Goal: Information Seeking & Learning: Compare options

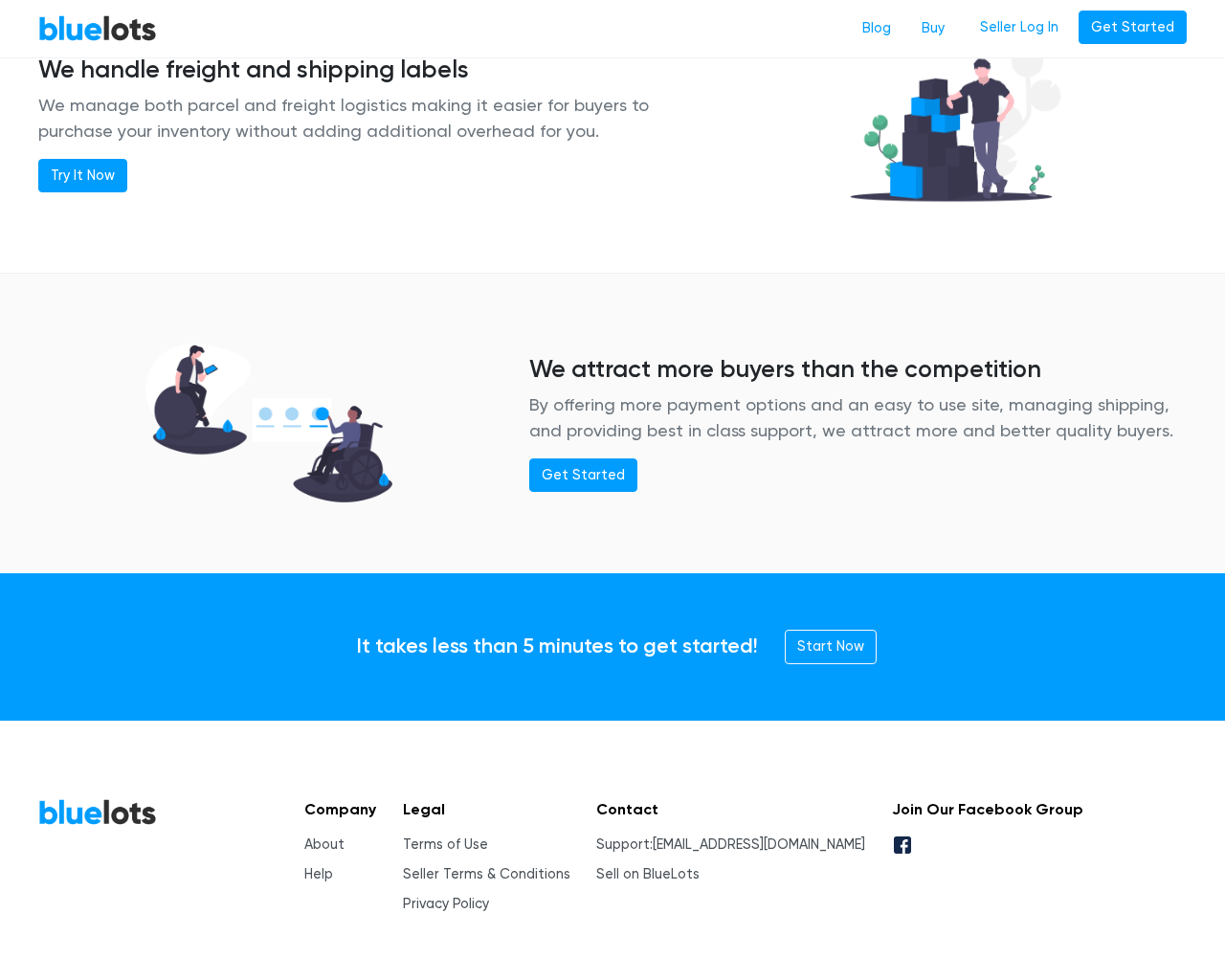
scroll to position [2327, 0]
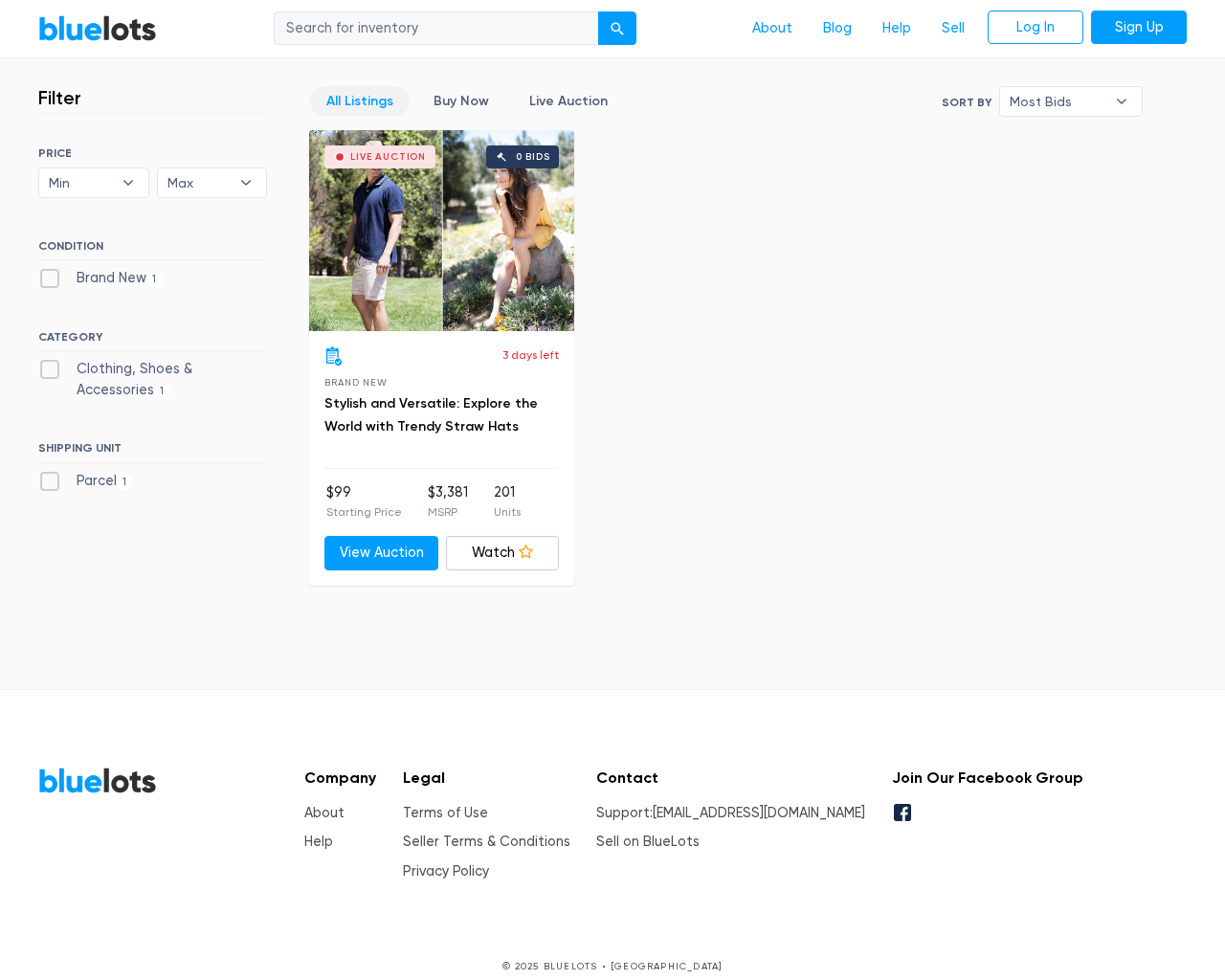
scroll to position [530, 0]
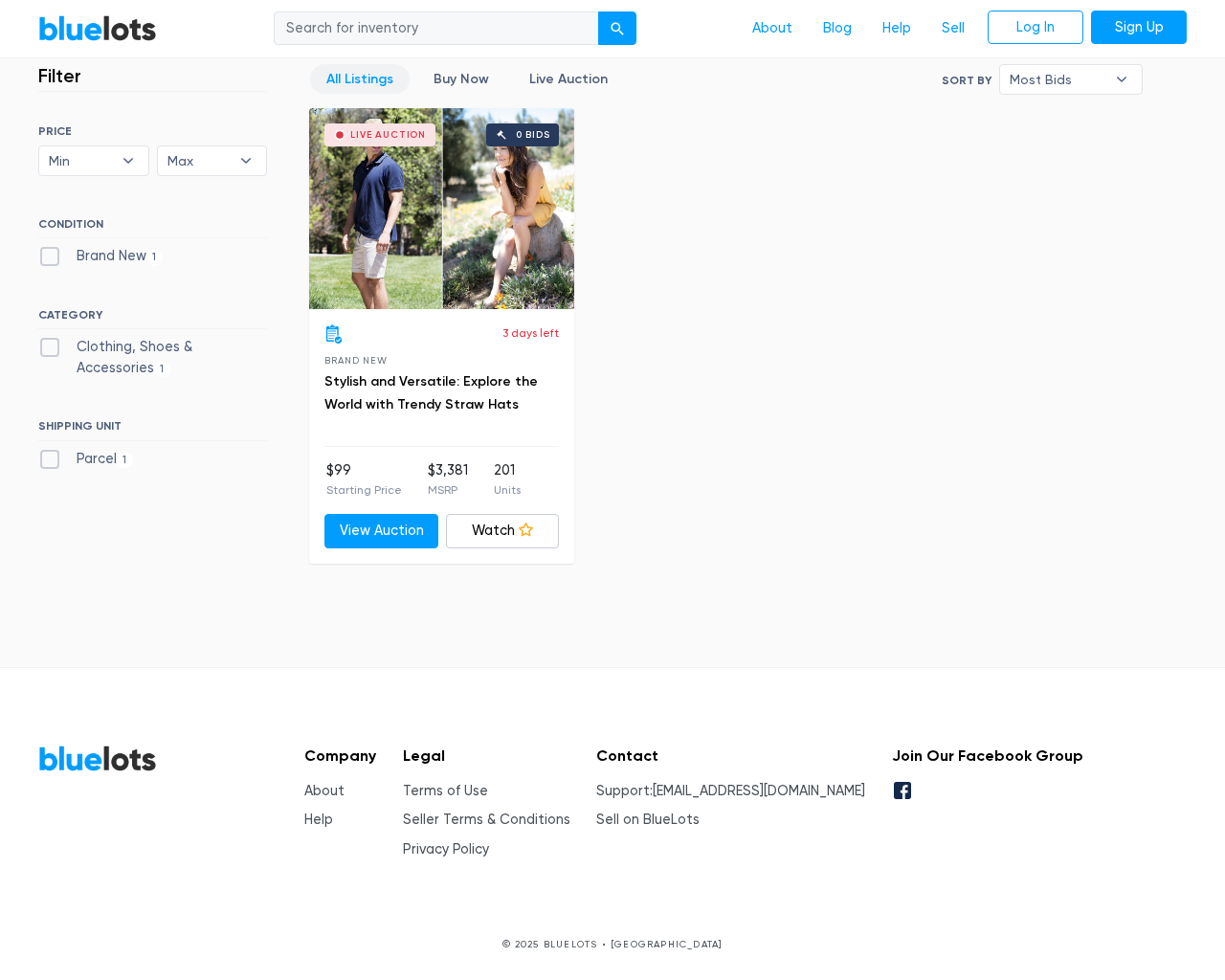
type input "the"
type input "testing@example.com"
type input "e"
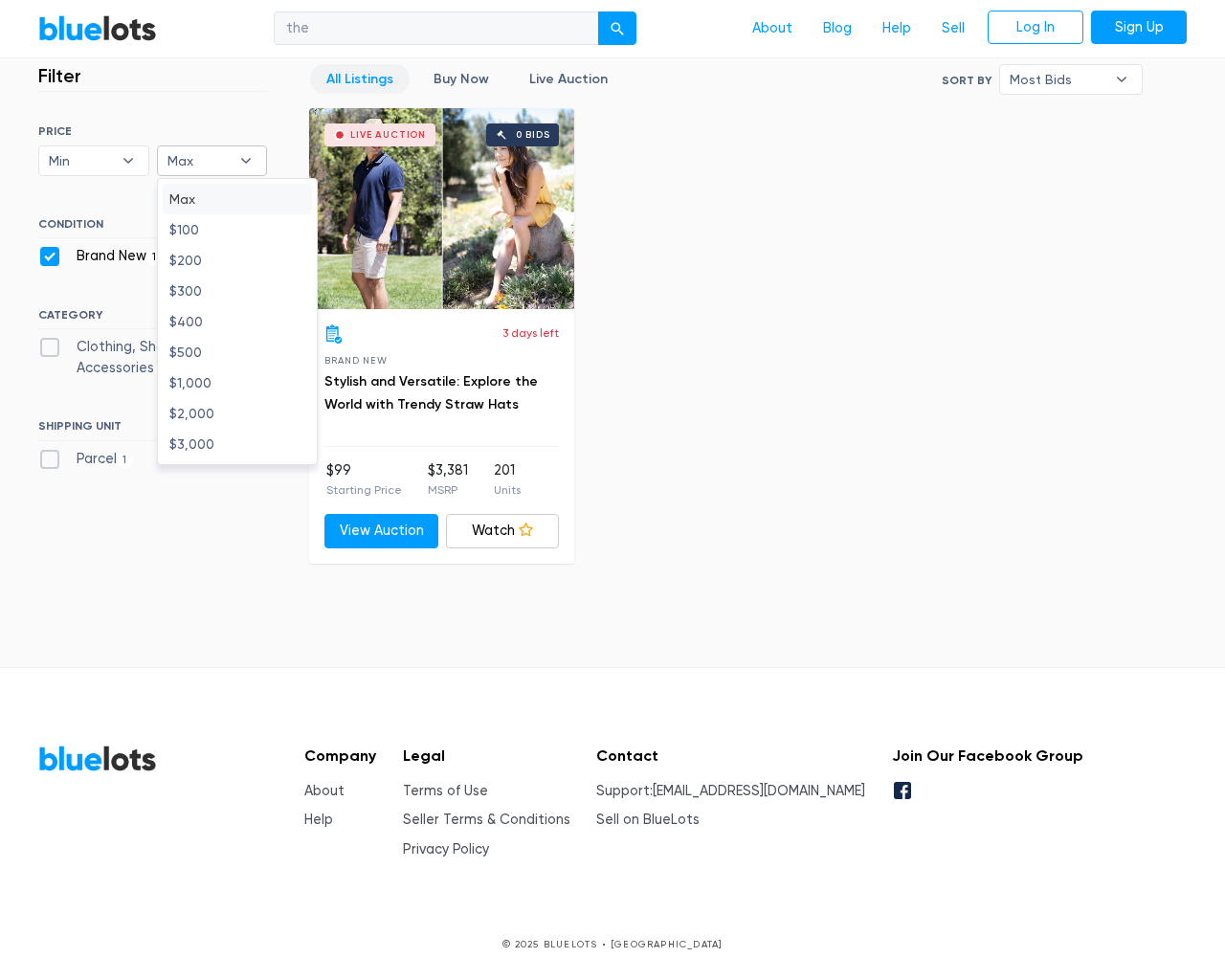
checkbox New"] "false"
type input "e"
checkbox Accessories"] "false"
checkbox input "false"
type input "e"
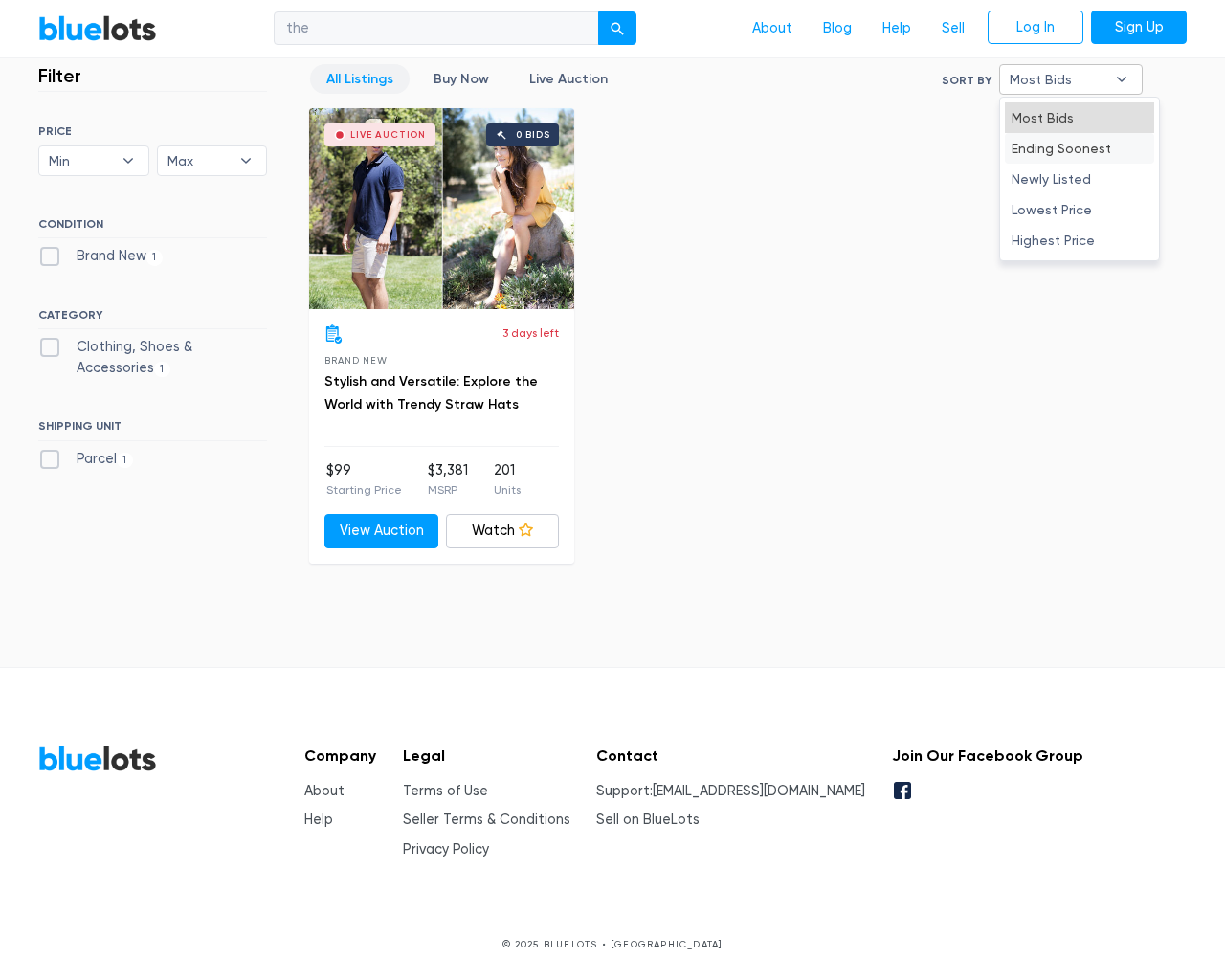
type input "e"
select select "10000"
select select "50000"
select select "ending_soonest"
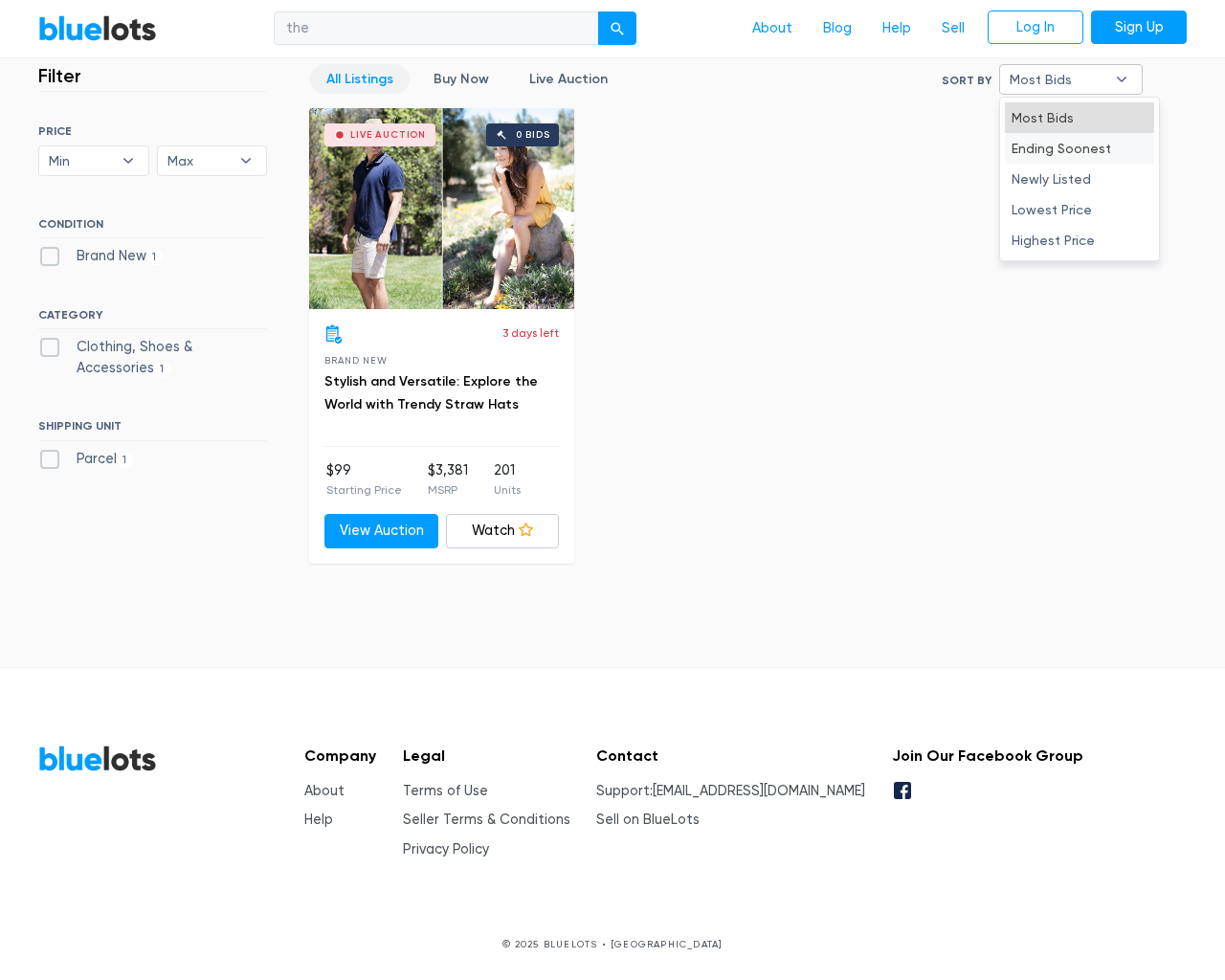
select select "50000"
select select "highest_price"
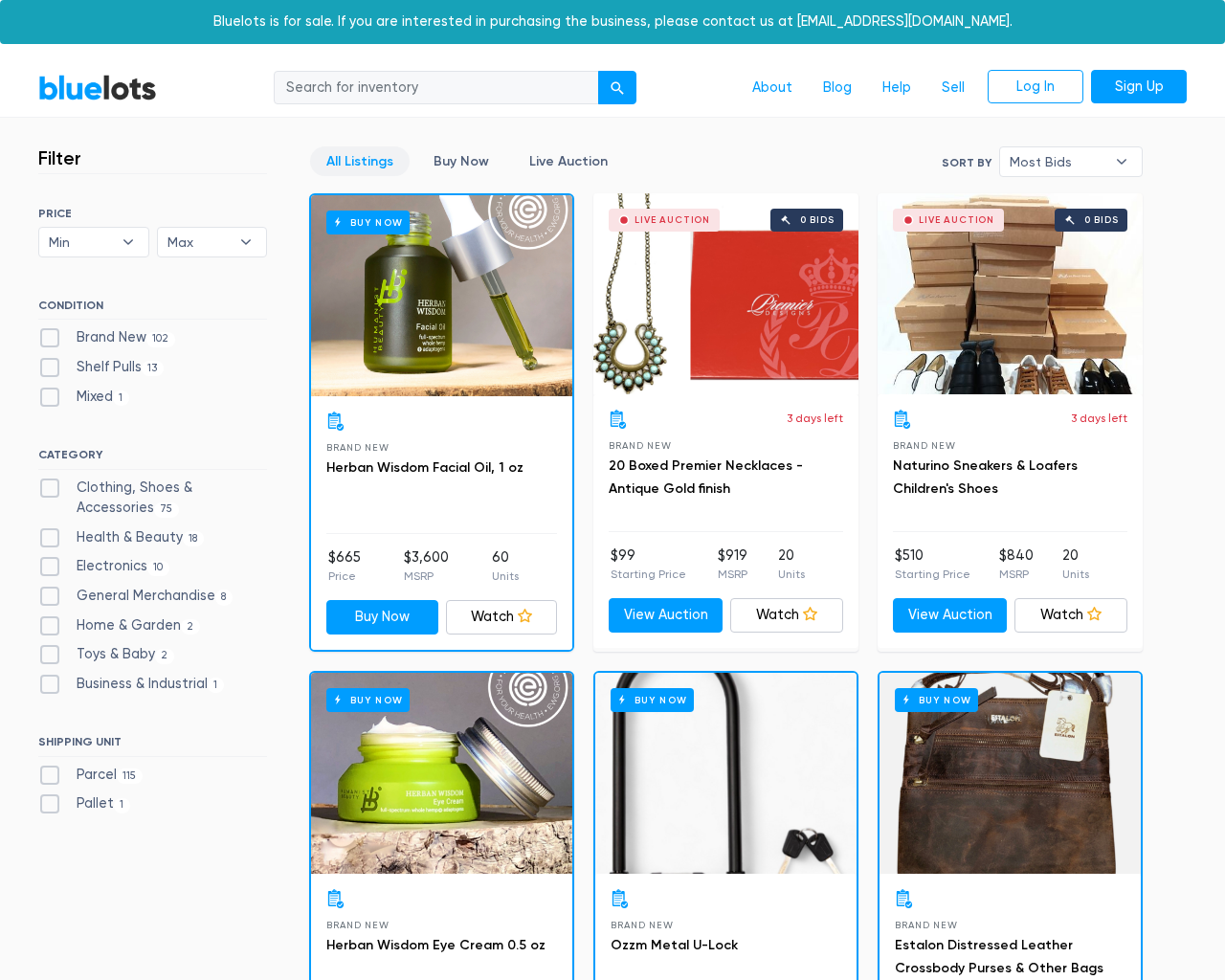
scroll to position [4873, 0]
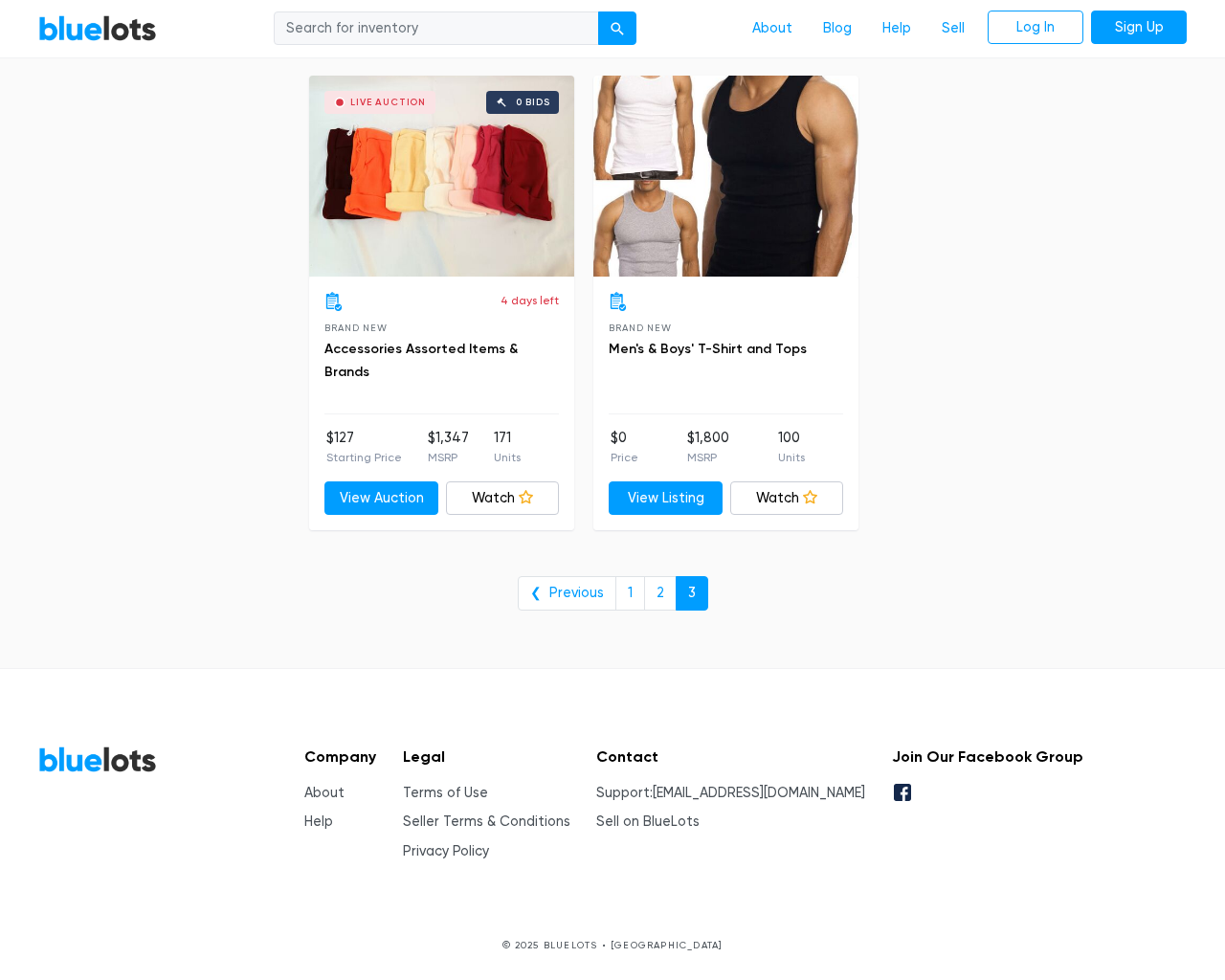
type input "the"
type input "e"
checkbox New"] "false"
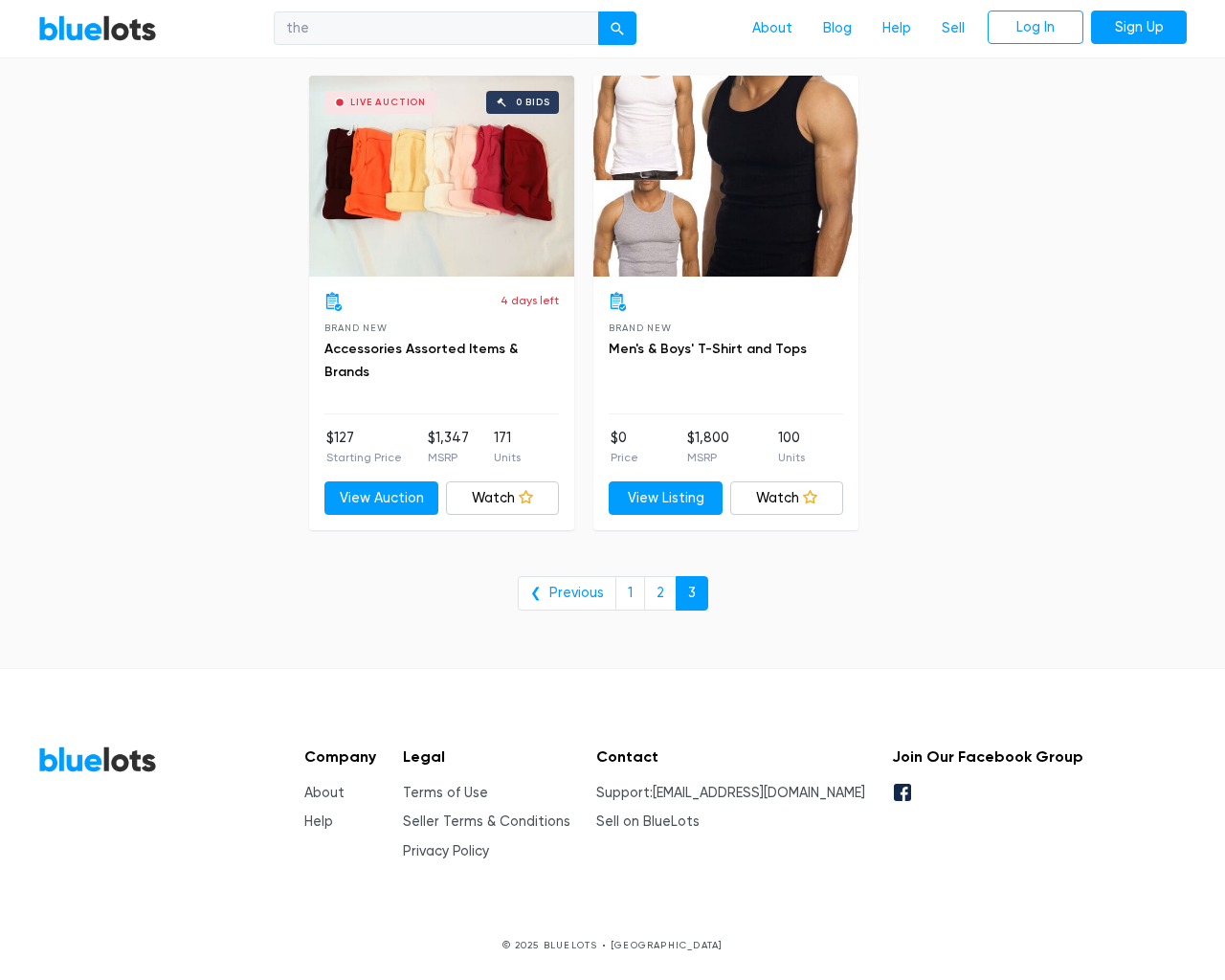
type input "e"
checkbox Pulls"] "false"
checkbox input "false"
checkbox Accessories"] "false"
checkbox Beauty"] "false"
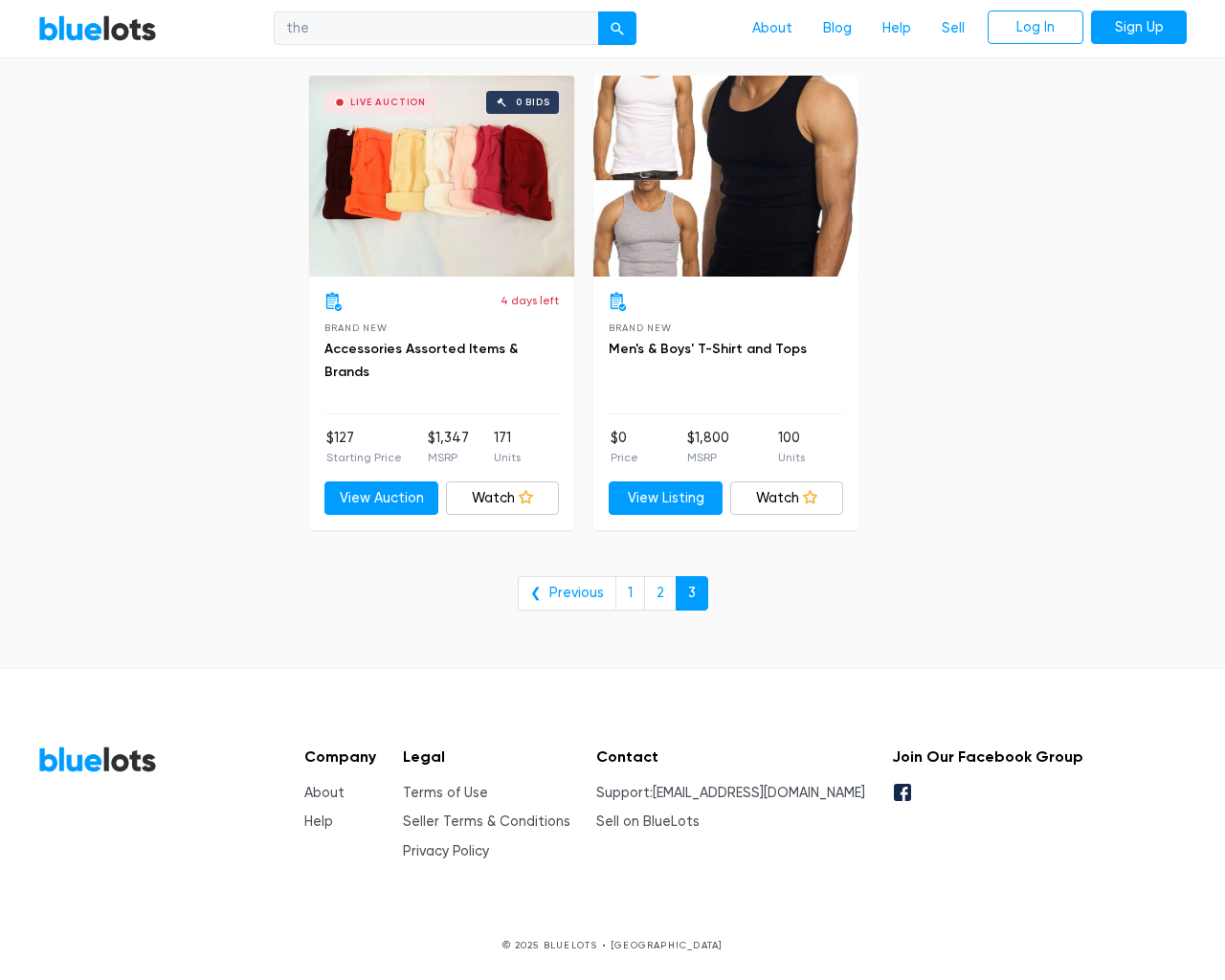
checkbox input "false"
checkbox Merchandise"] "false"
checkbox Garden"] "false"
checkbox Baby"] "false"
checkbox Industrial"] "false"
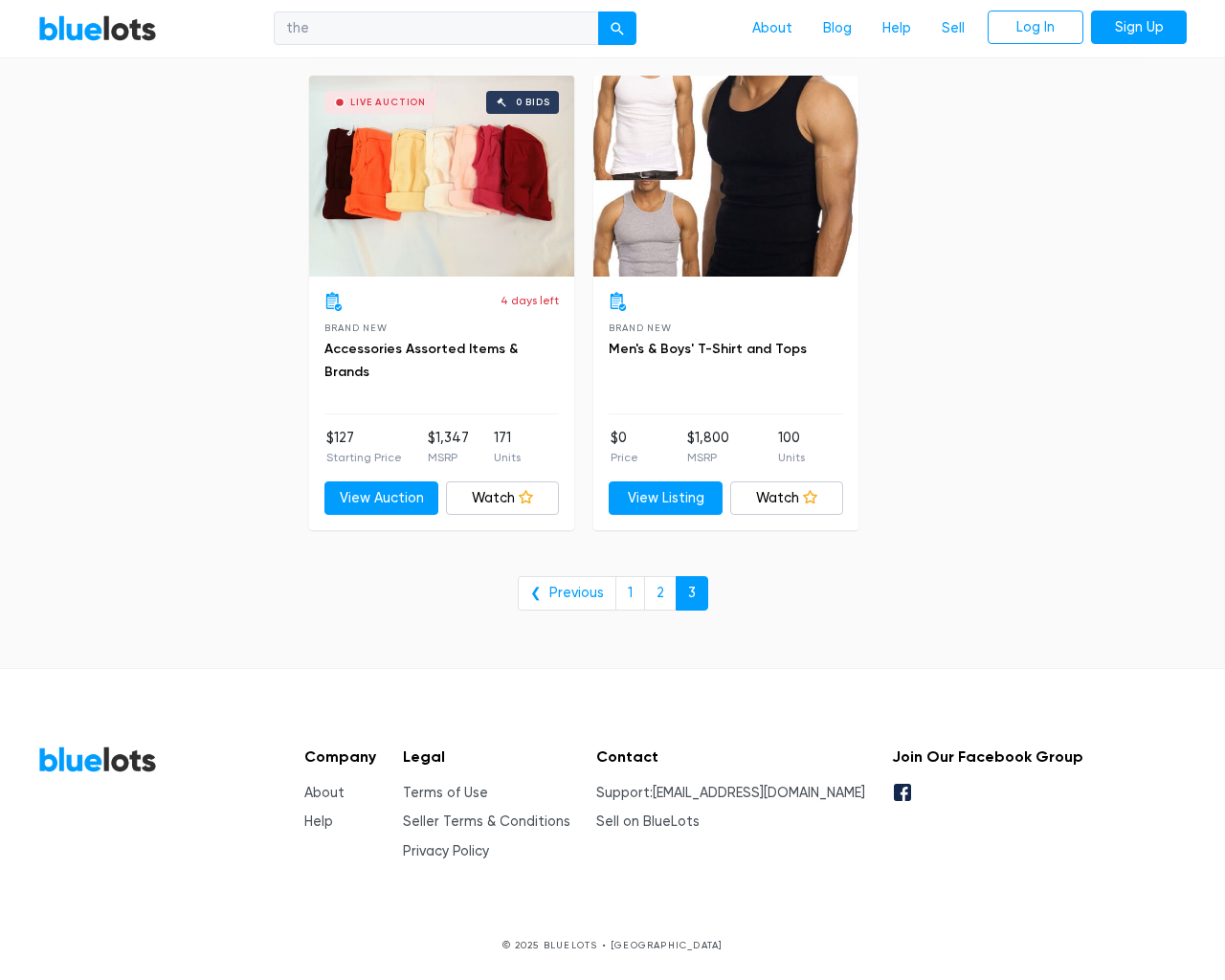
checkbox input "false"
type input "e"
select select "10000"
select select "50000"
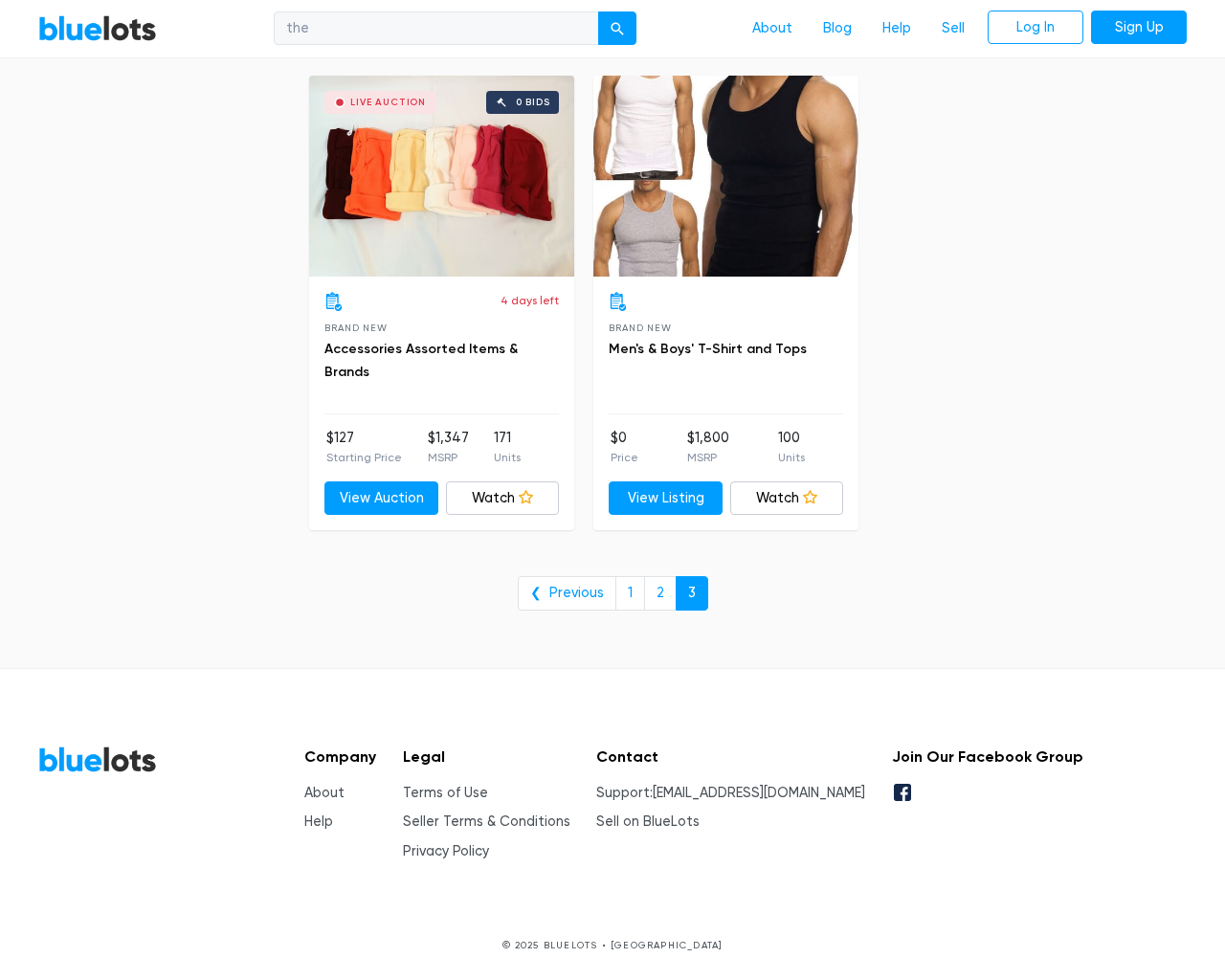
select select "50000"
select select "ending_soonest"
select select "50000"
select select "highest_price"
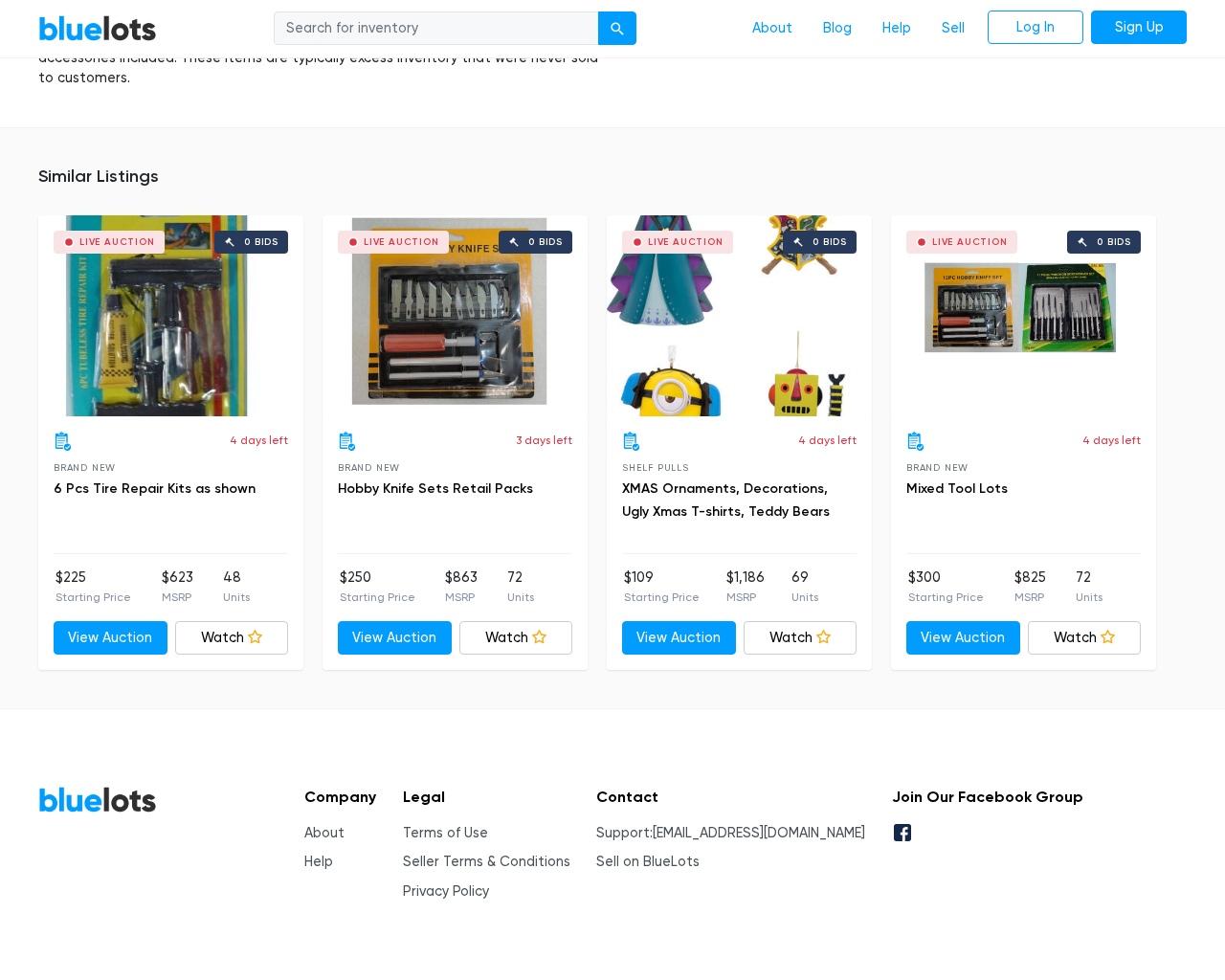
scroll to position [1192, 0]
type input "the"
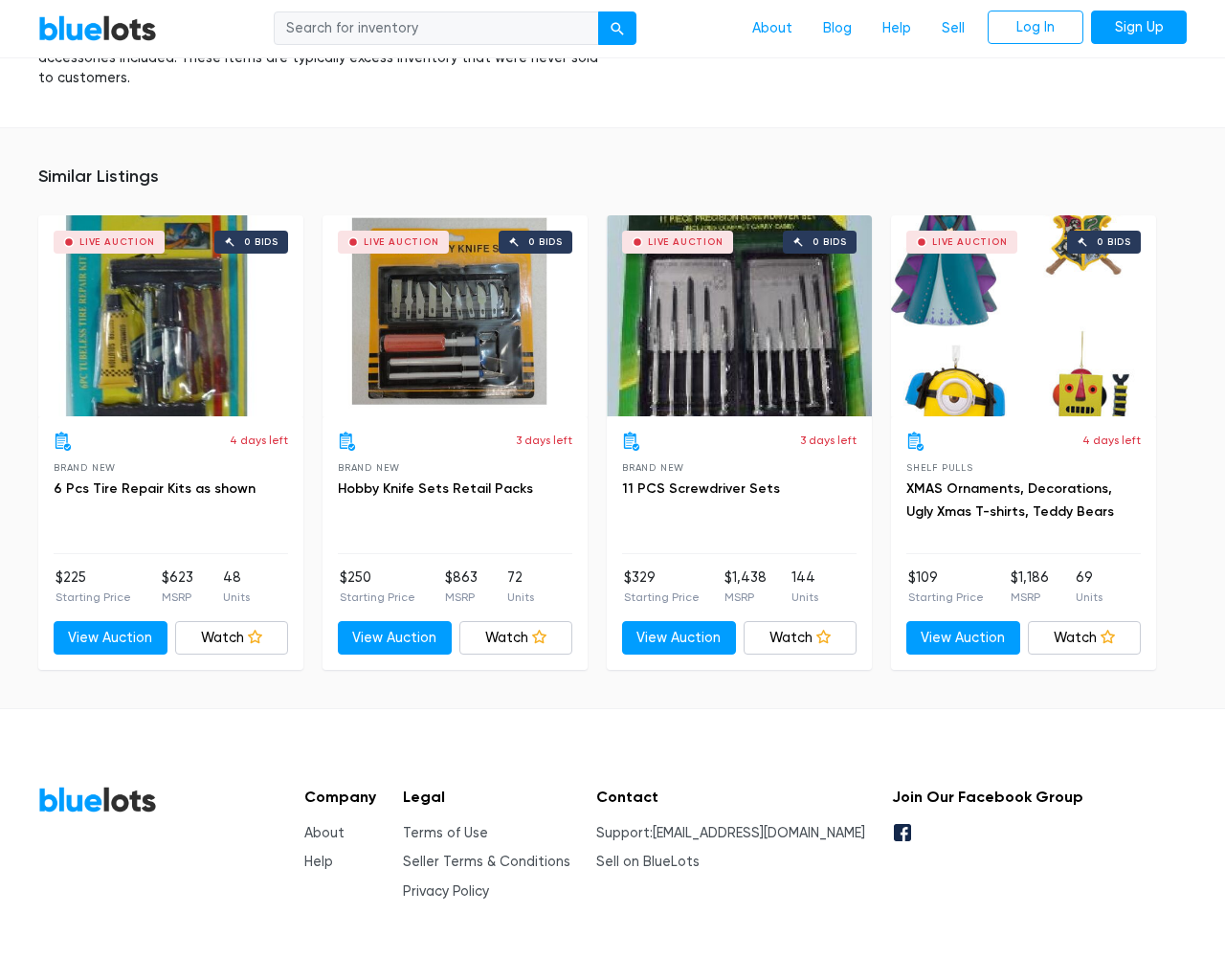
scroll to position [1192, 0]
type input "the"
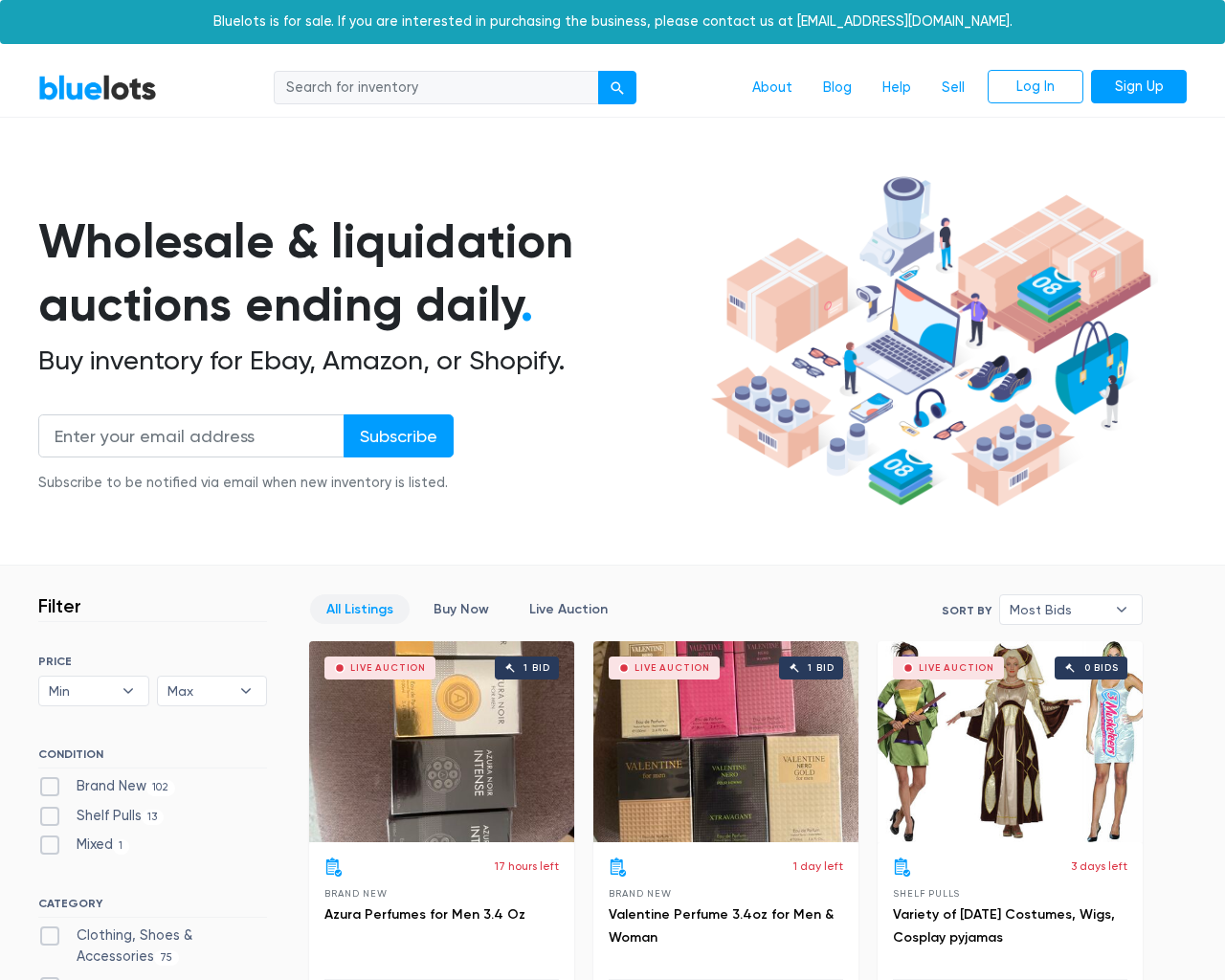
scroll to position [8169, 0]
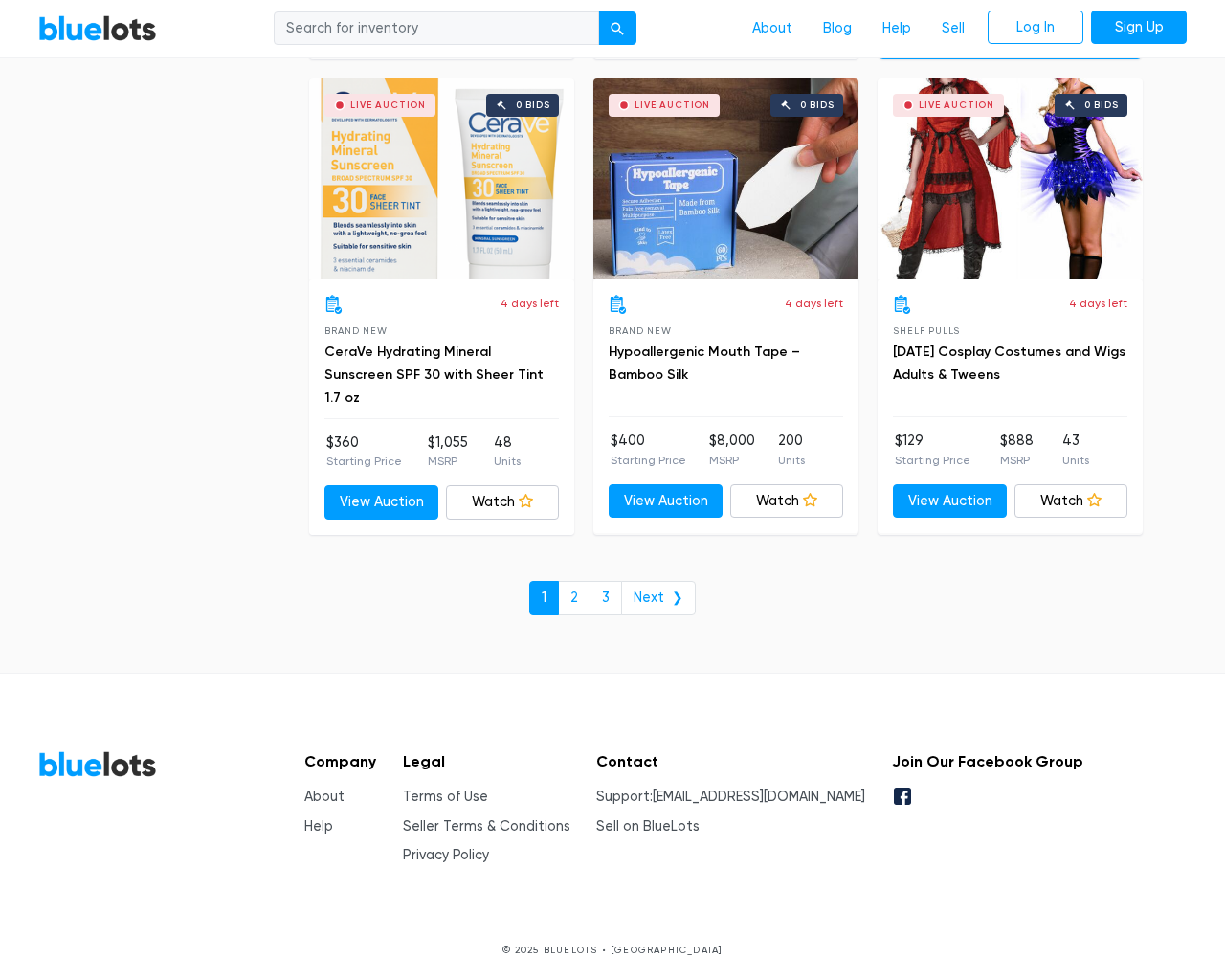
scroll to position [8169, 0]
type input "the"
type input "[EMAIL_ADDRESS][DOMAIN_NAME]"
type input "e"
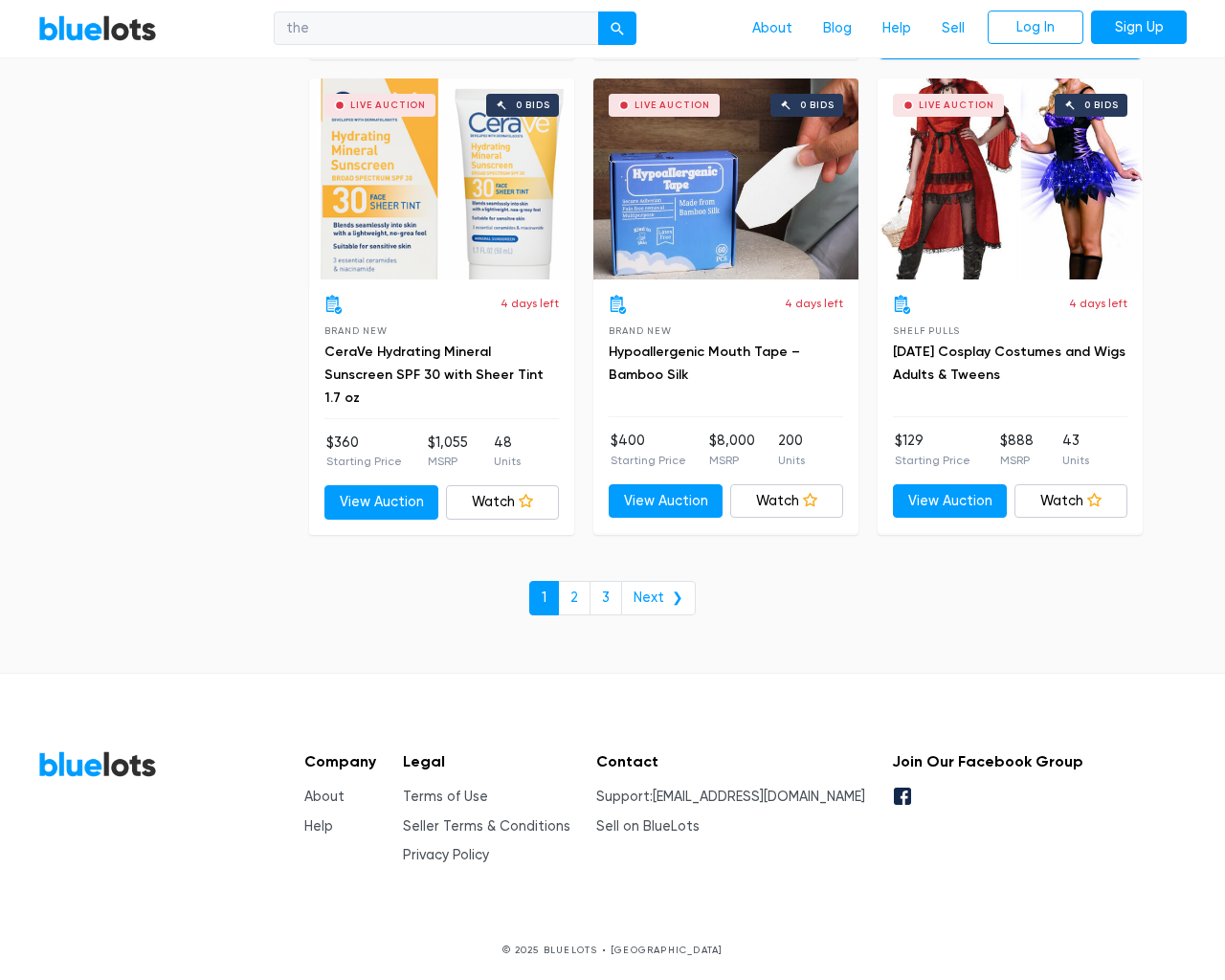
type input "e"
checkbox New"] "false"
type input "e"
checkbox Pulls"] "false"
checkbox input "false"
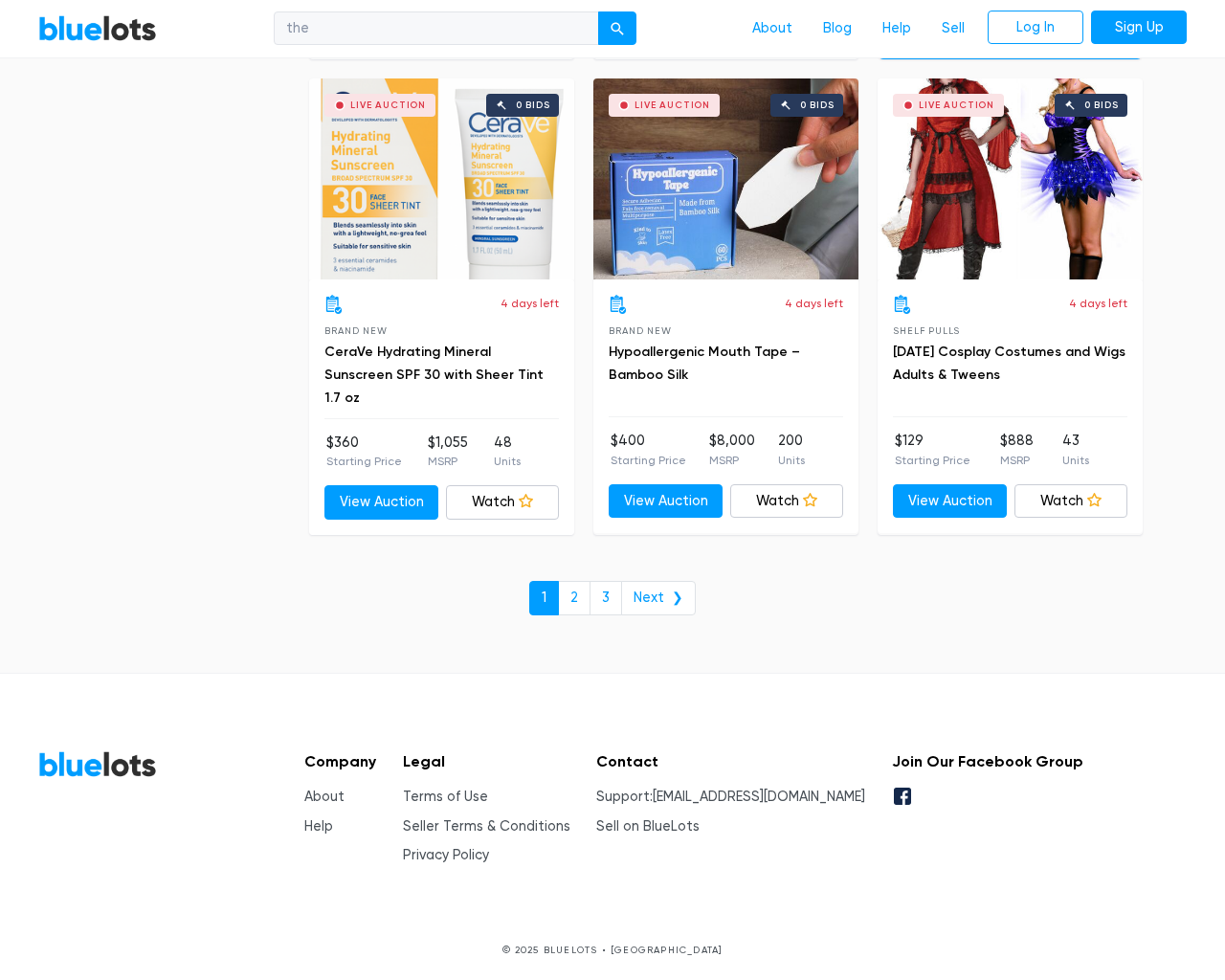
checkbox Accessories"] "false"
checkbox Beauty"] "false"
checkbox input "false"
checkbox Merchandise"] "false"
checkbox Garden"] "false"
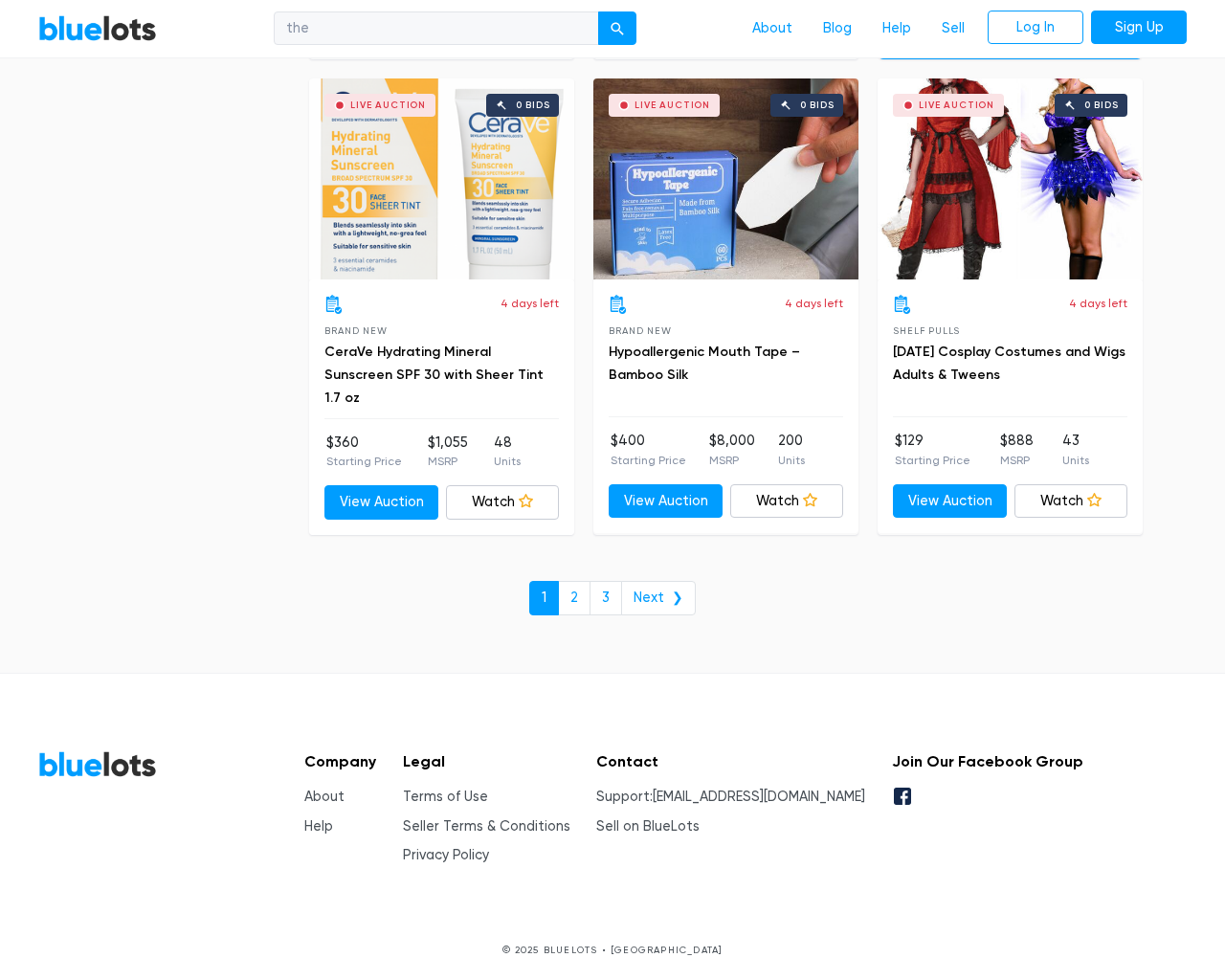
checkbox Baby"] "false"
checkbox Industrial"] "false"
checkbox input "false"
type input "e"
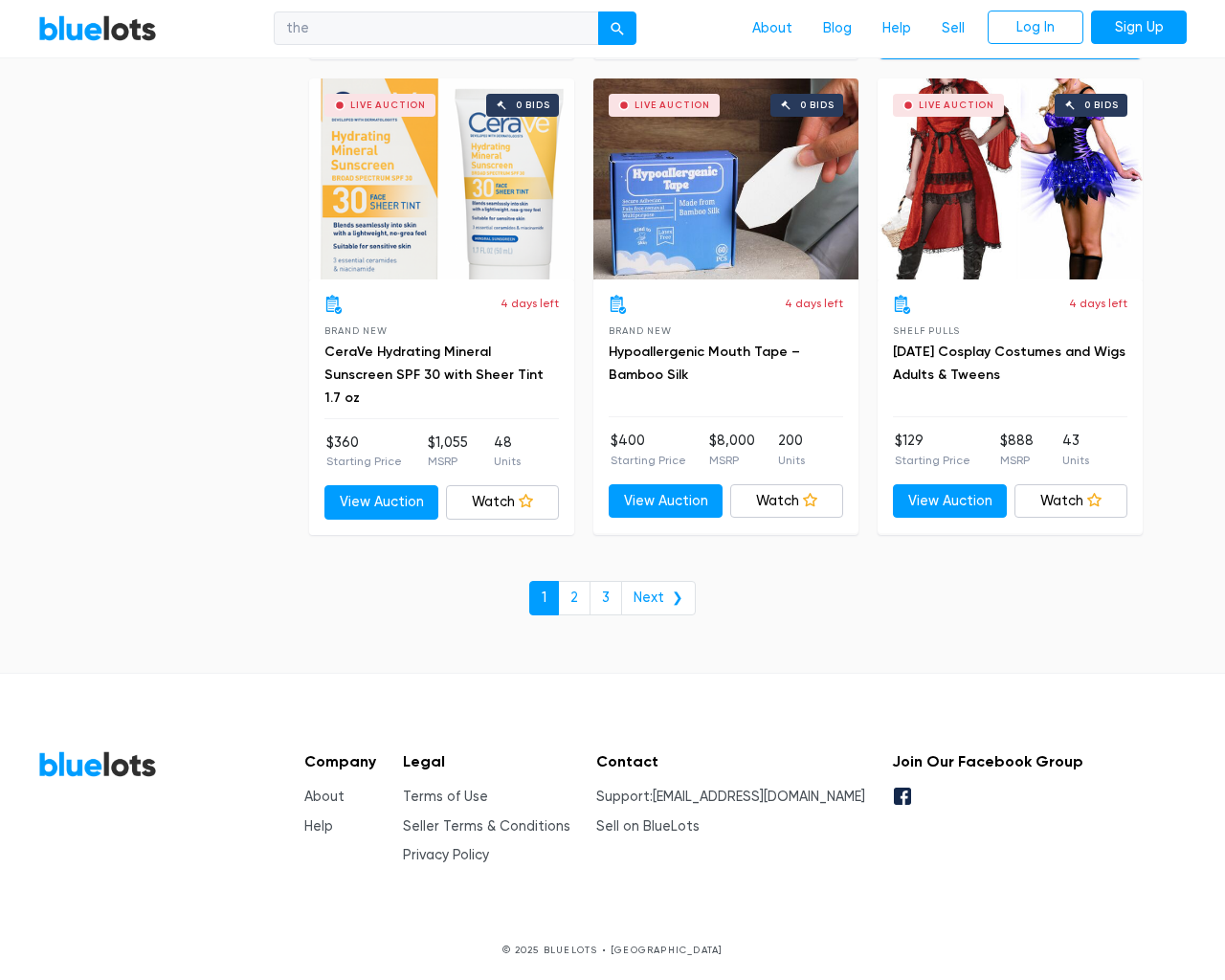
select select "10000"
select select "50000"
select select "10000"
select select "50000"
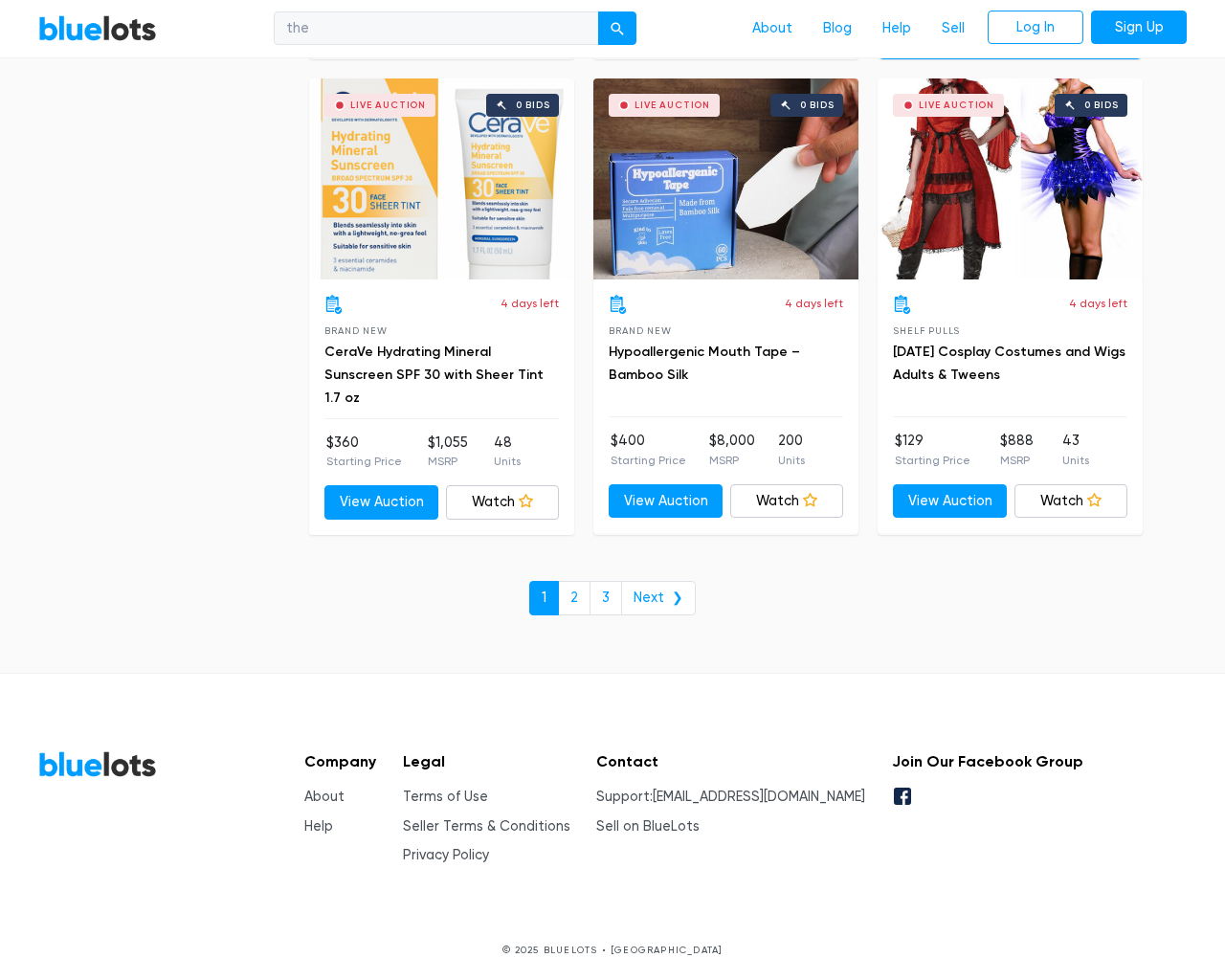
select select "highest_price"
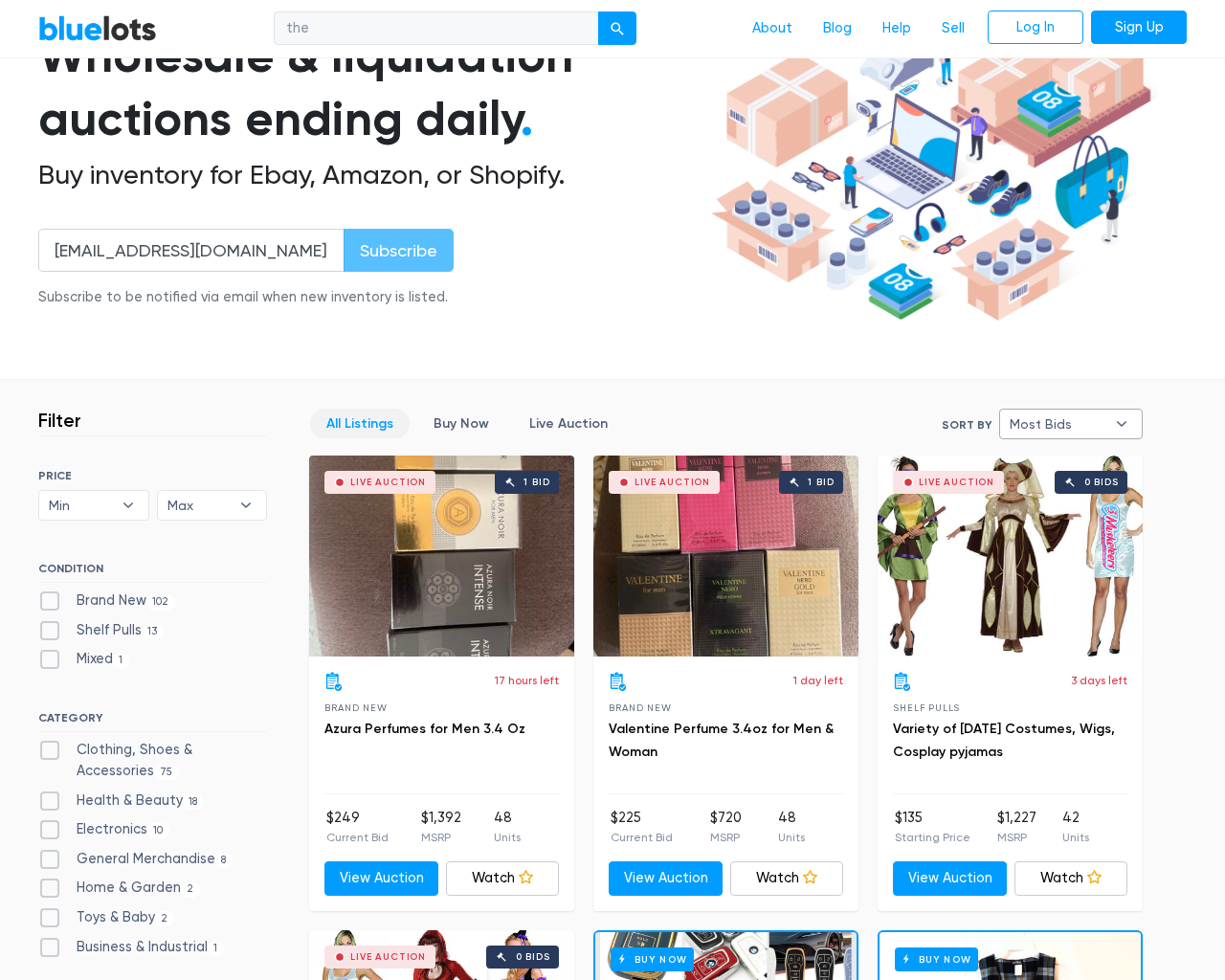
type input "e"
checkbox New"] "false"
checkbox Pulls"] "false"
checkbox input "false"
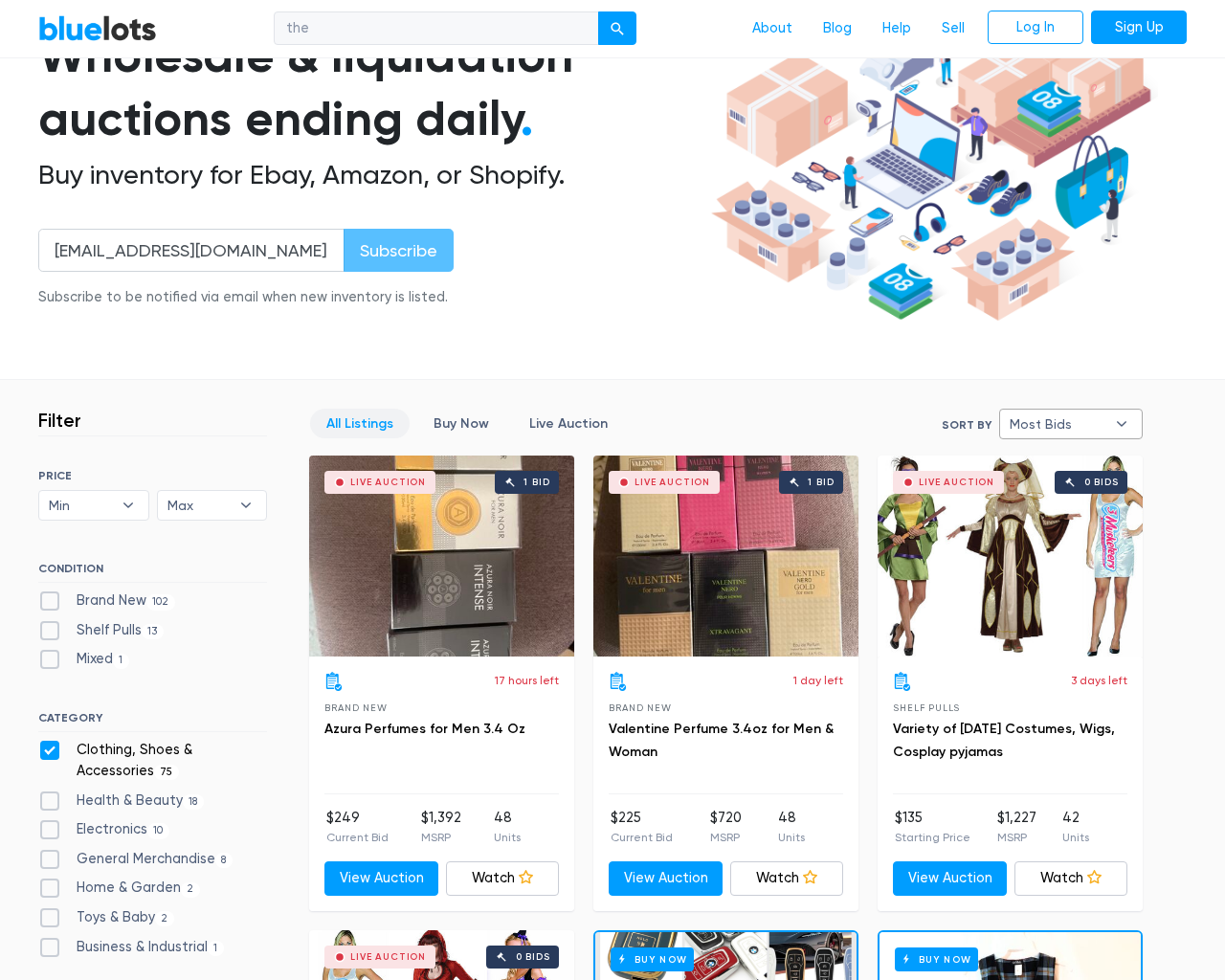
checkbox Accessories"] "false"
checkbox Beauty"] "false"
checkbox input "false"
checkbox Merchandise"] "false"
checkbox Garden"] "false"
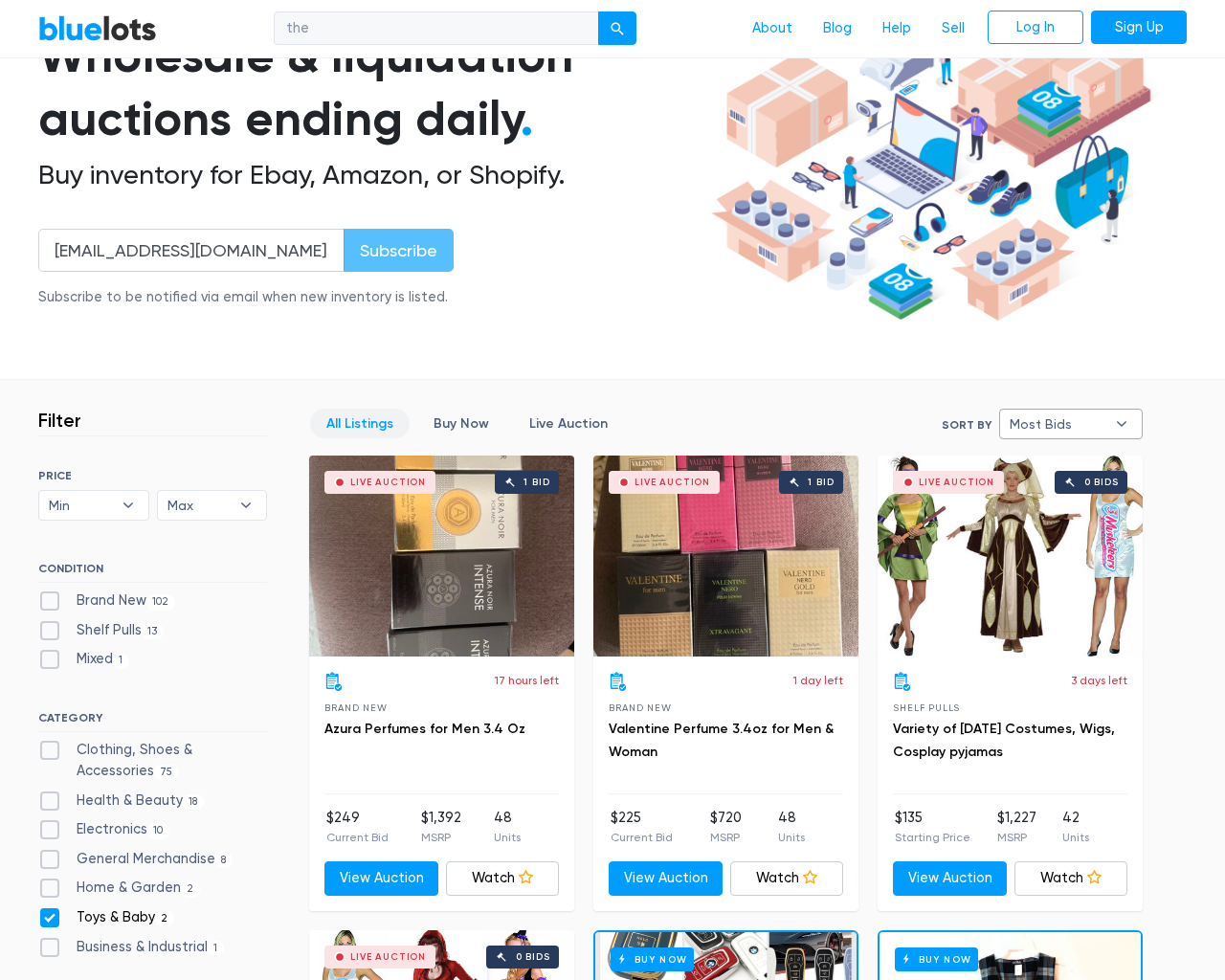
checkbox Baby"] "false"
checkbox Industrial"] "false"
checkbox input "false"
type input "e"
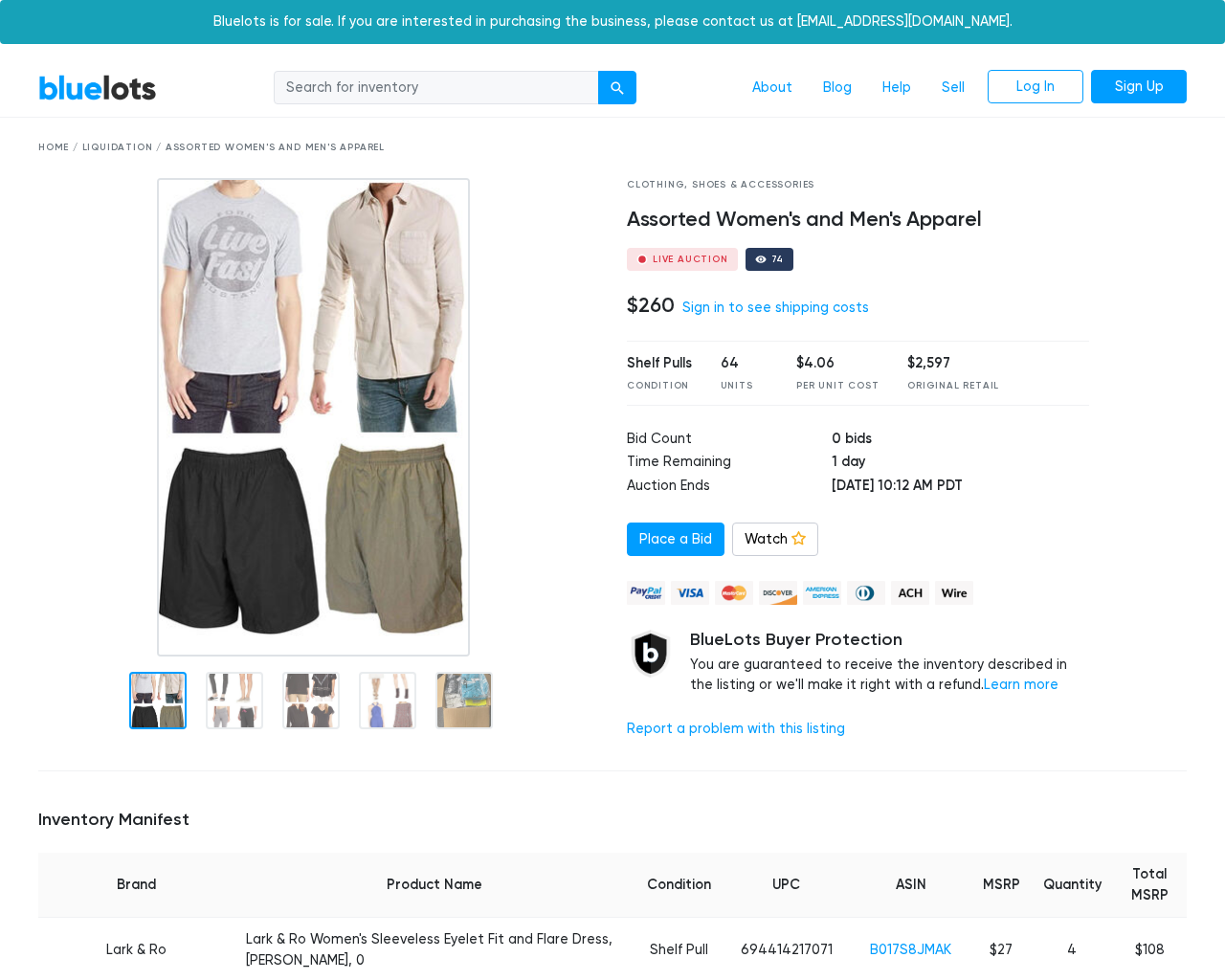
scroll to position [4031, 0]
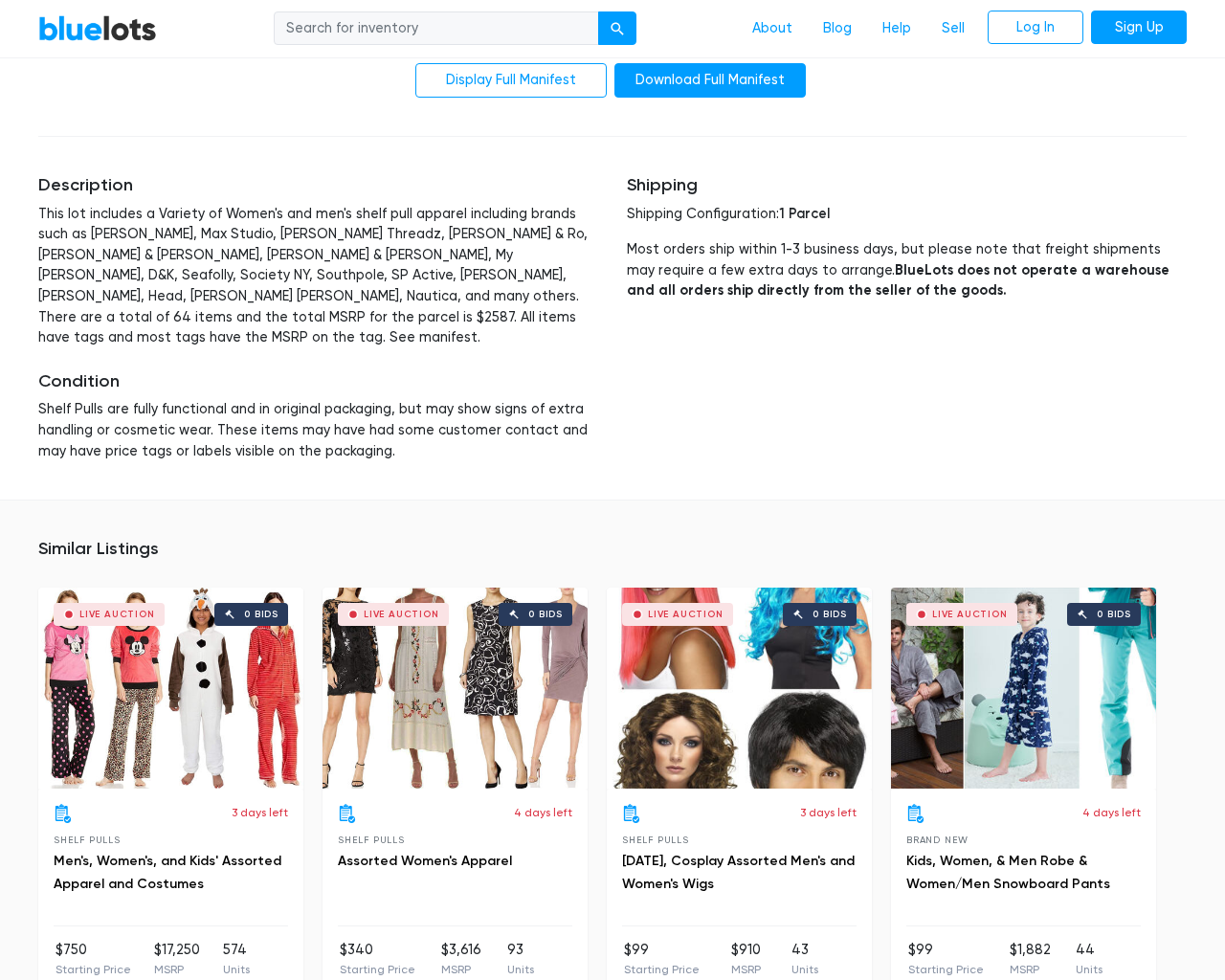
type input "the"
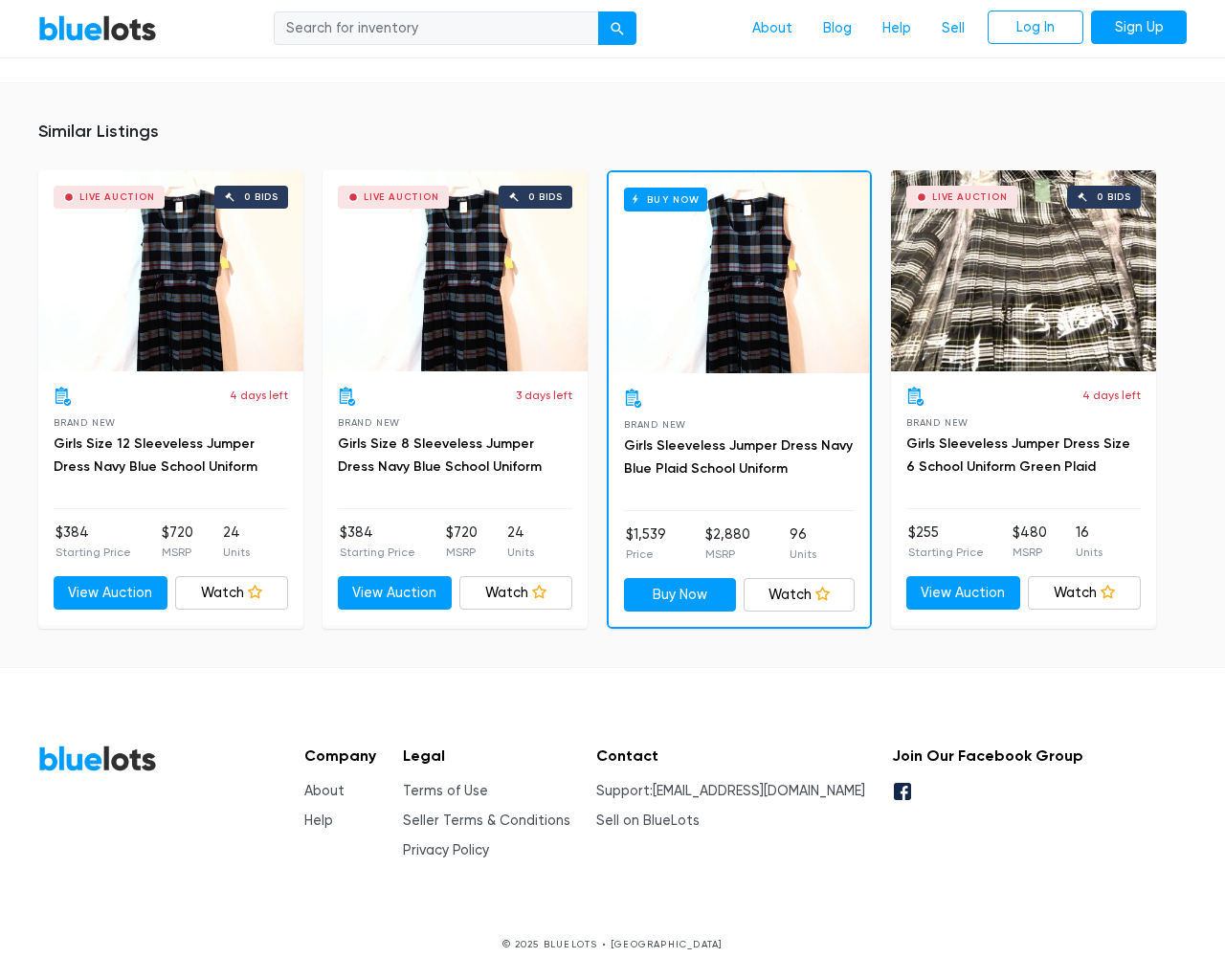
scroll to position [1200, 0]
type input "the"
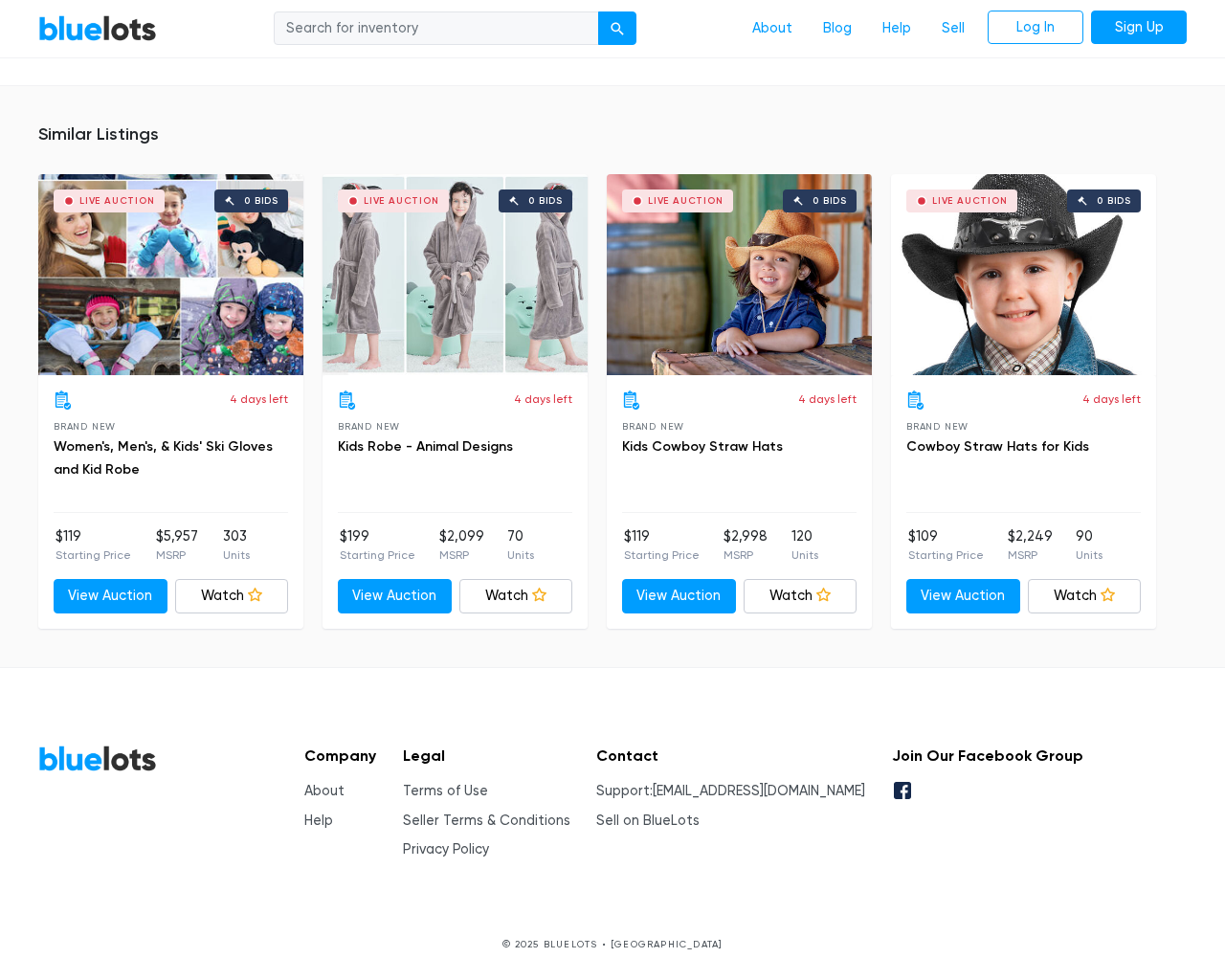
scroll to position [1376, 0]
type input "the"
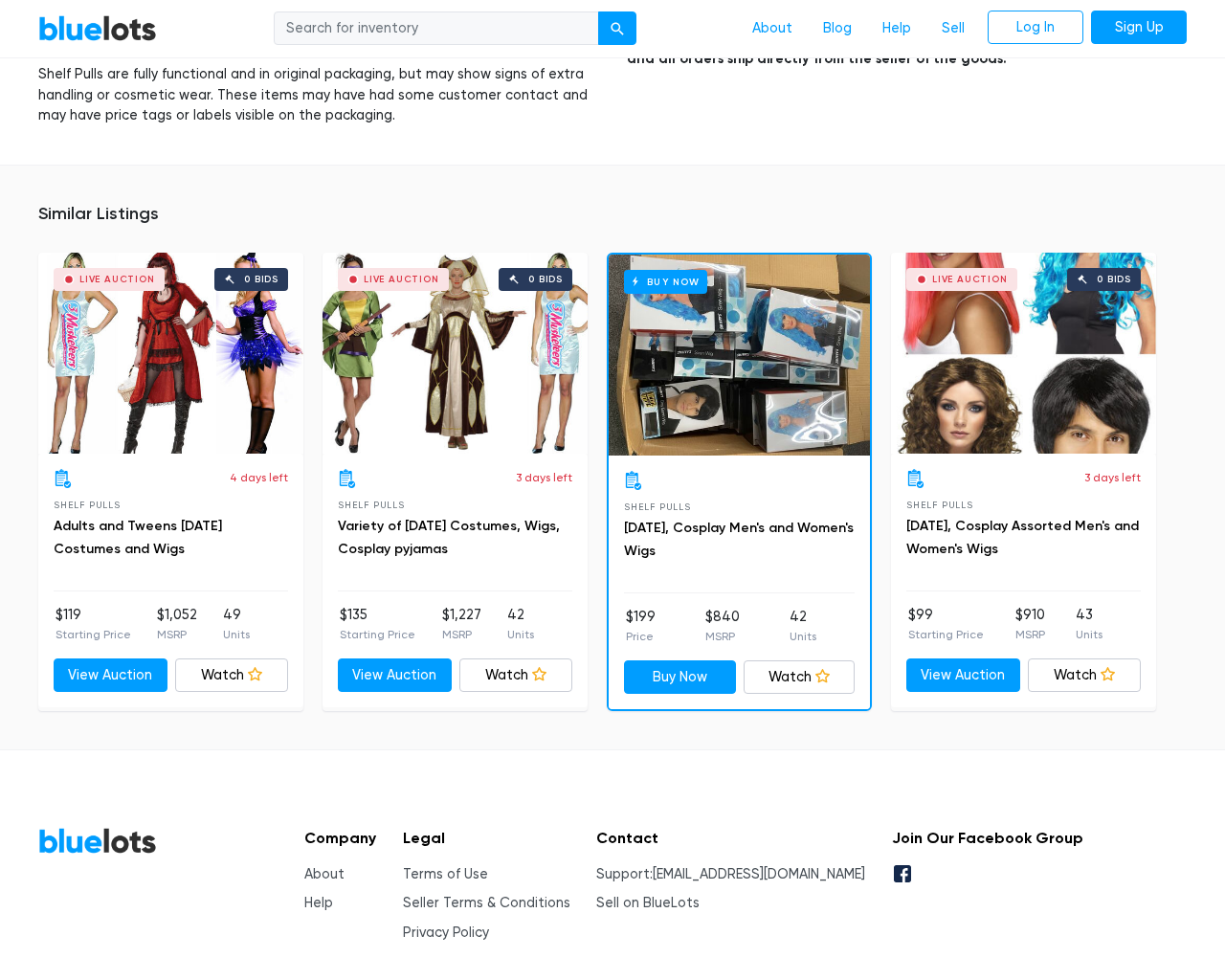
scroll to position [1880, 0]
type input "the"
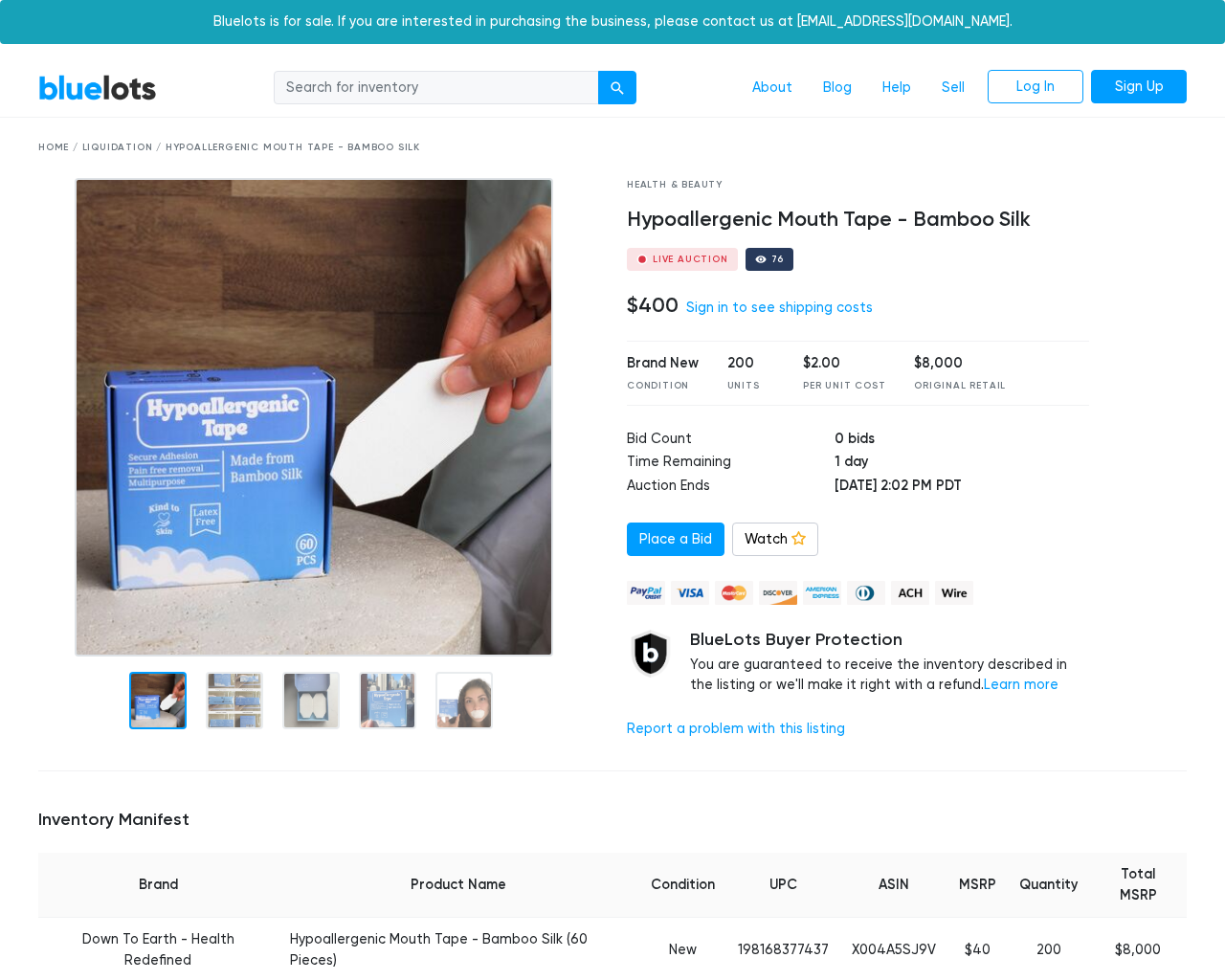
scroll to position [1258, 0]
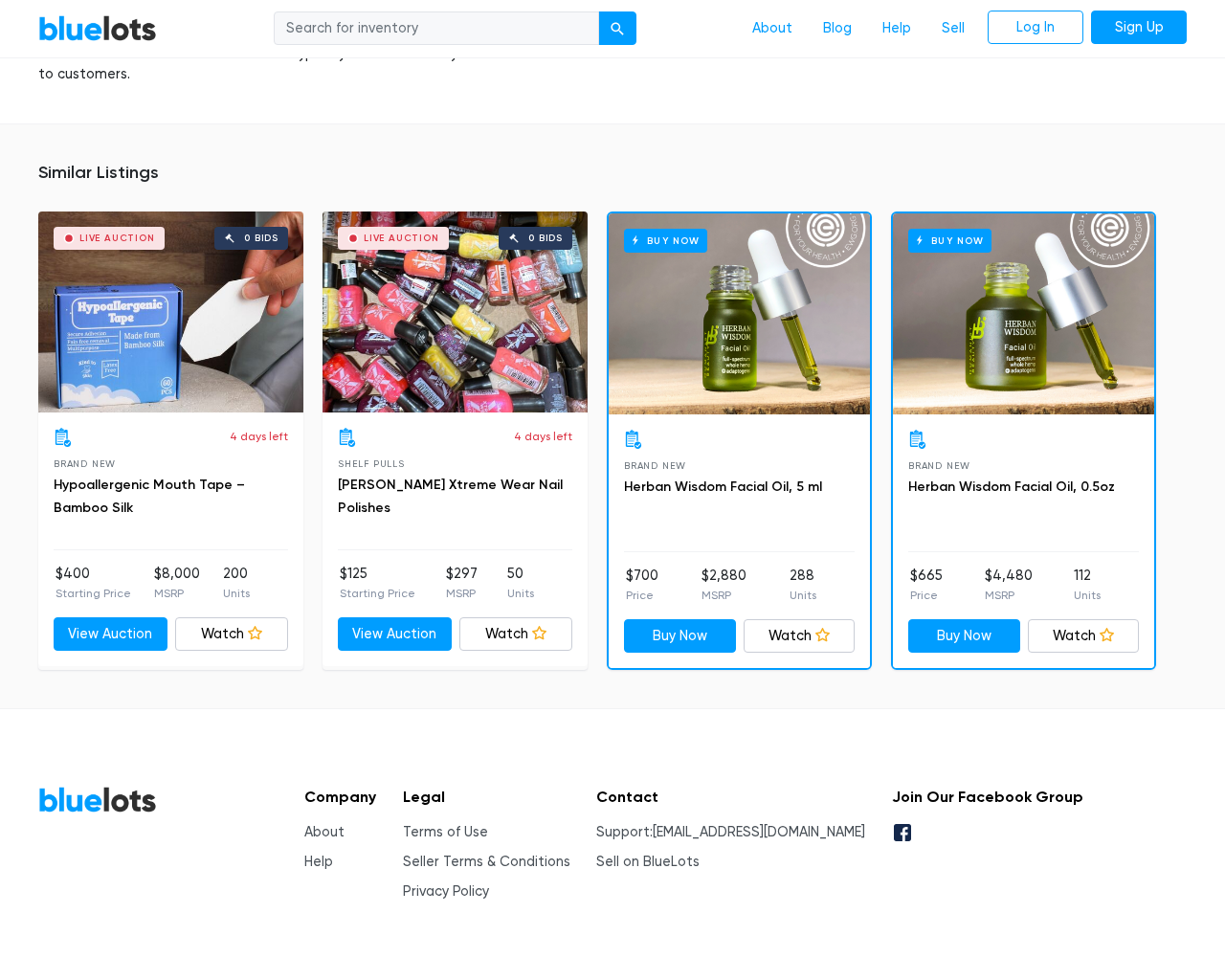
type input "the"
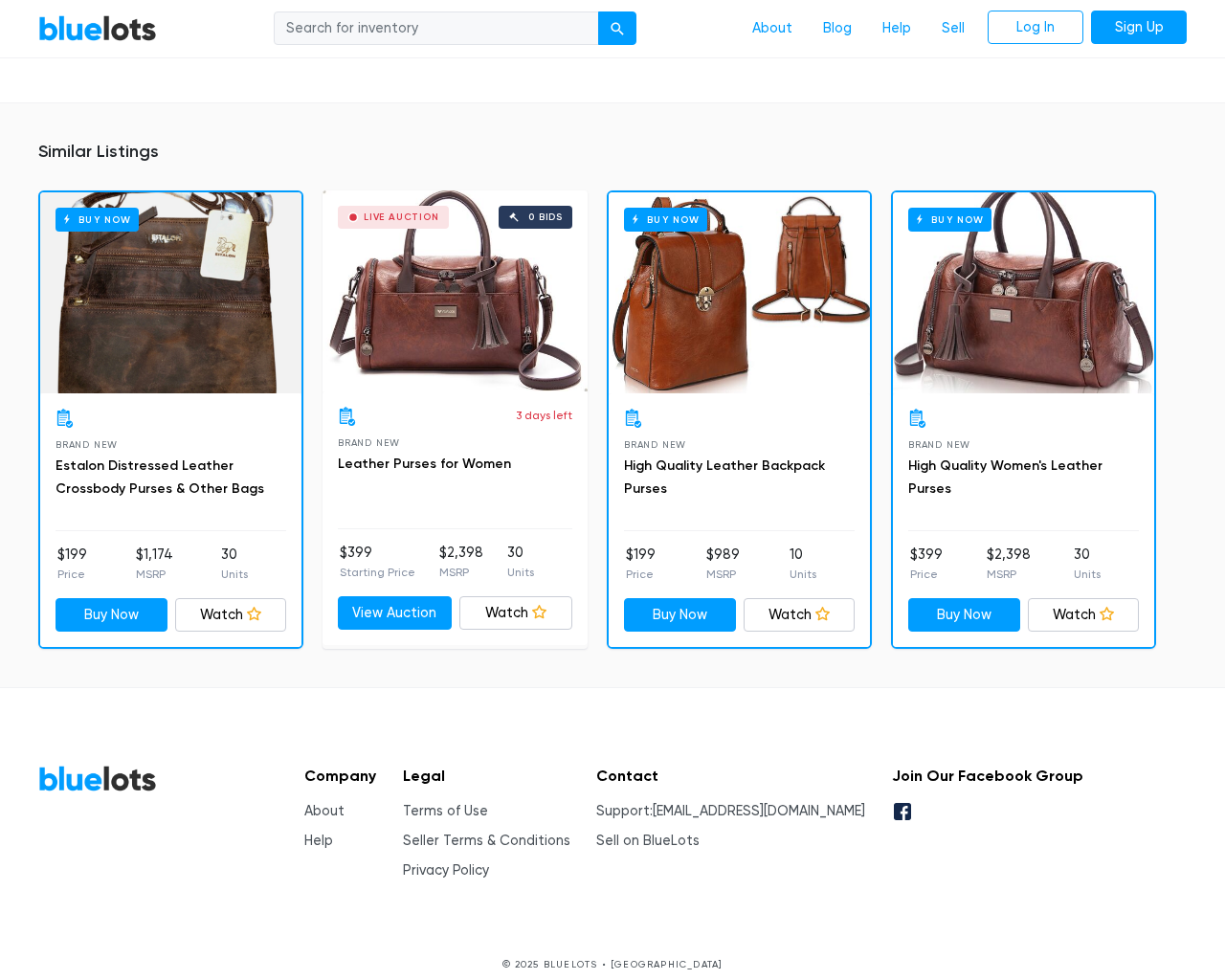
scroll to position [1279, 0]
type input "the"
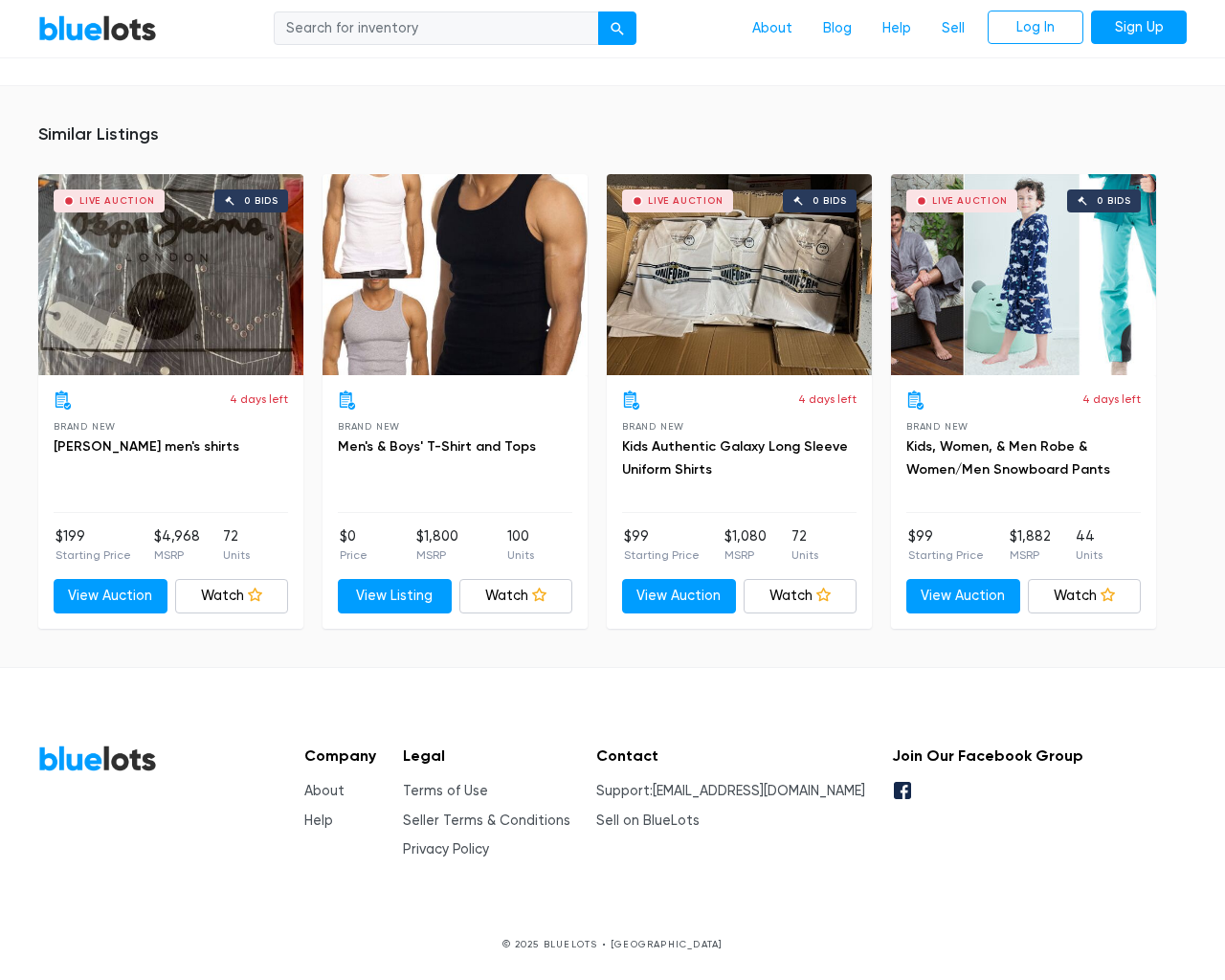
scroll to position [1212, 0]
type input "the"
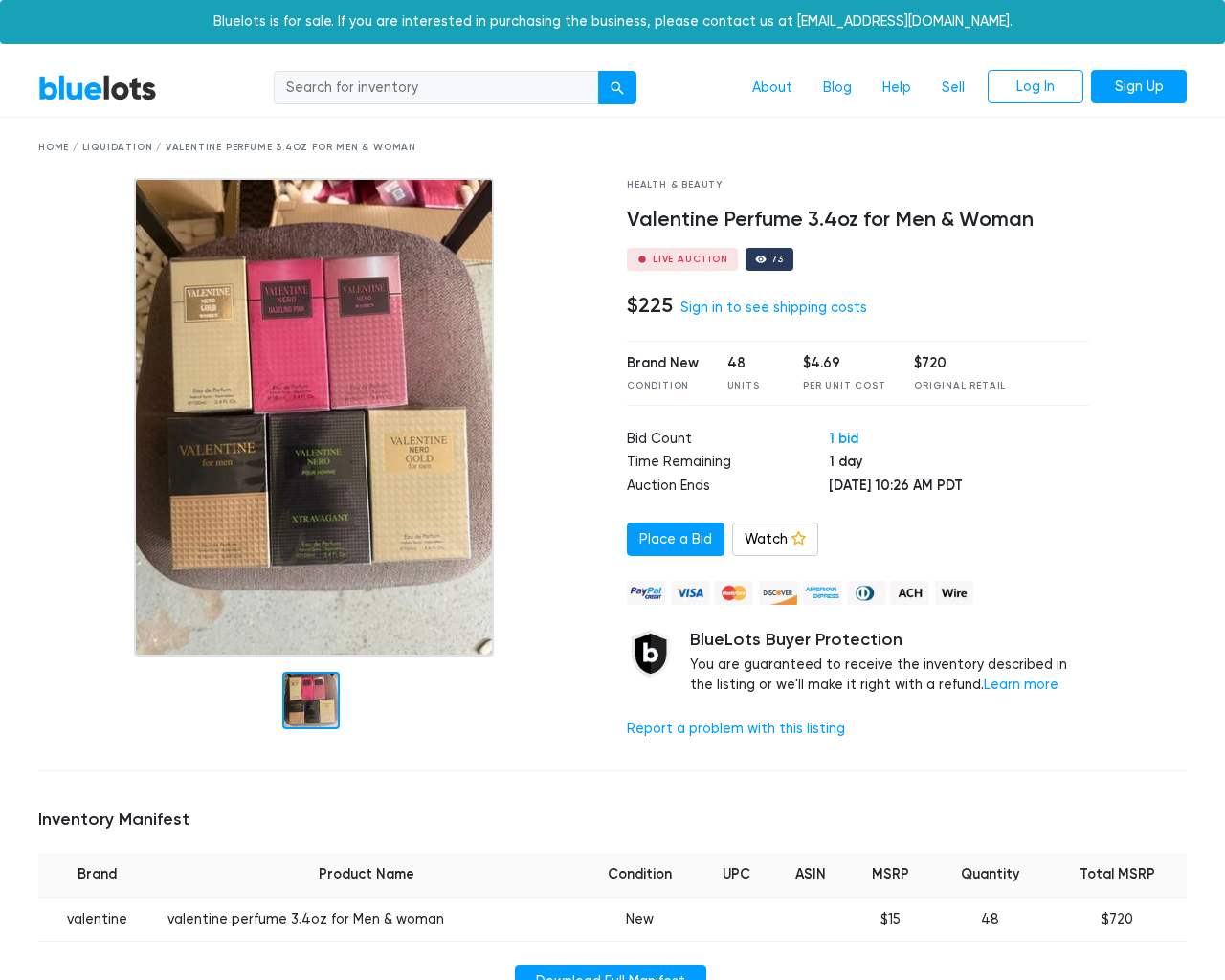
scroll to position [1236, 0]
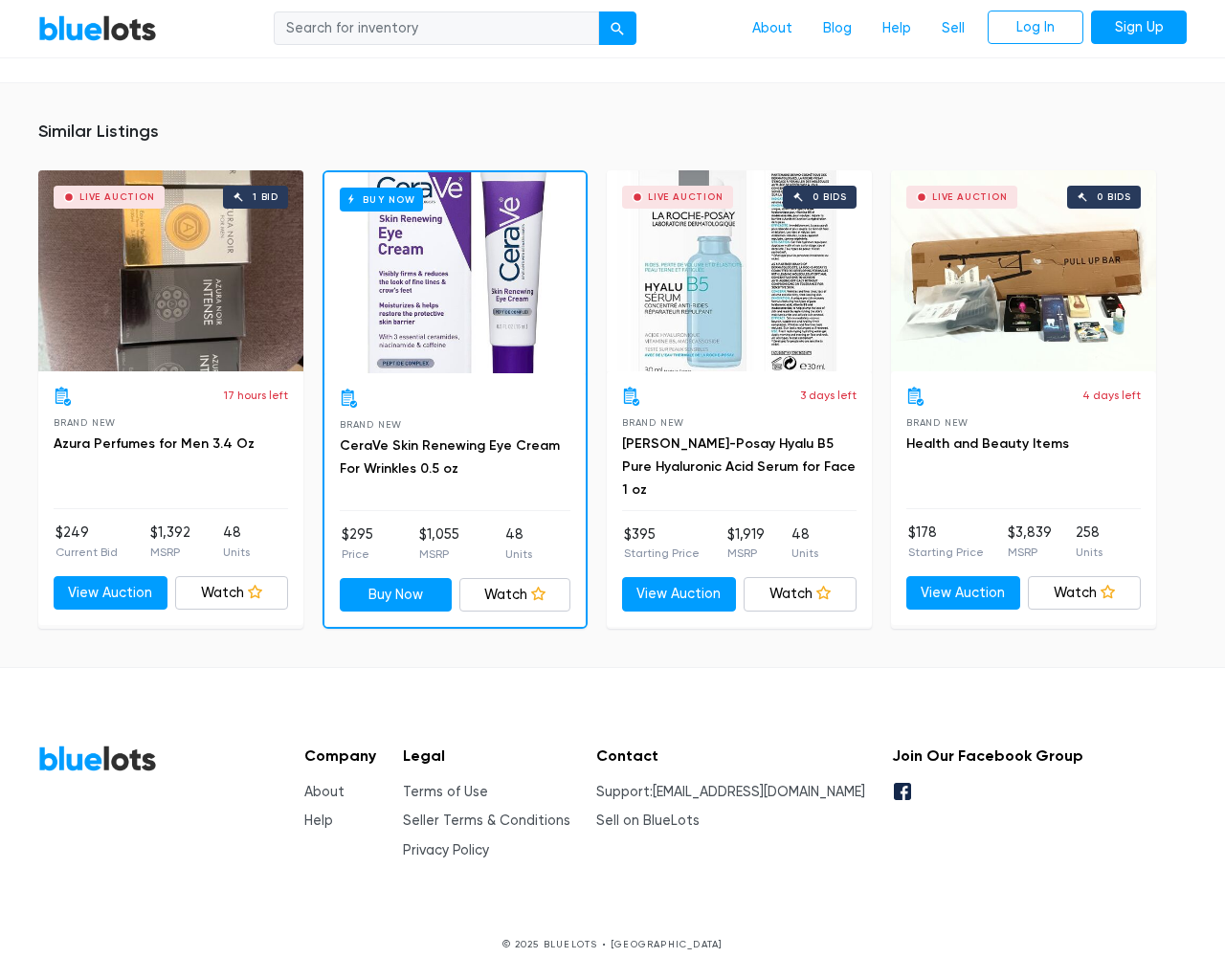
type input "the"
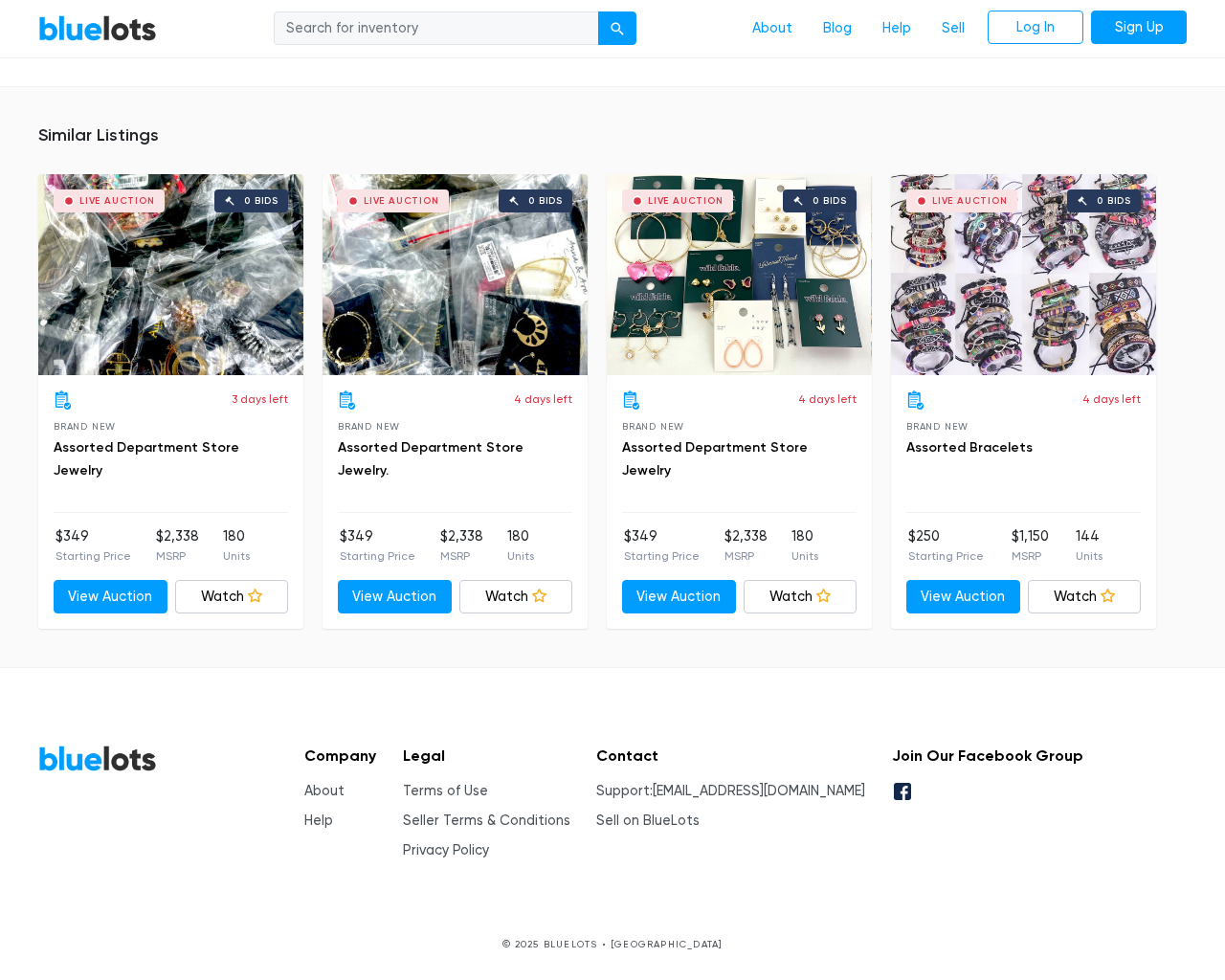
scroll to position [1294, 0]
type input "the"
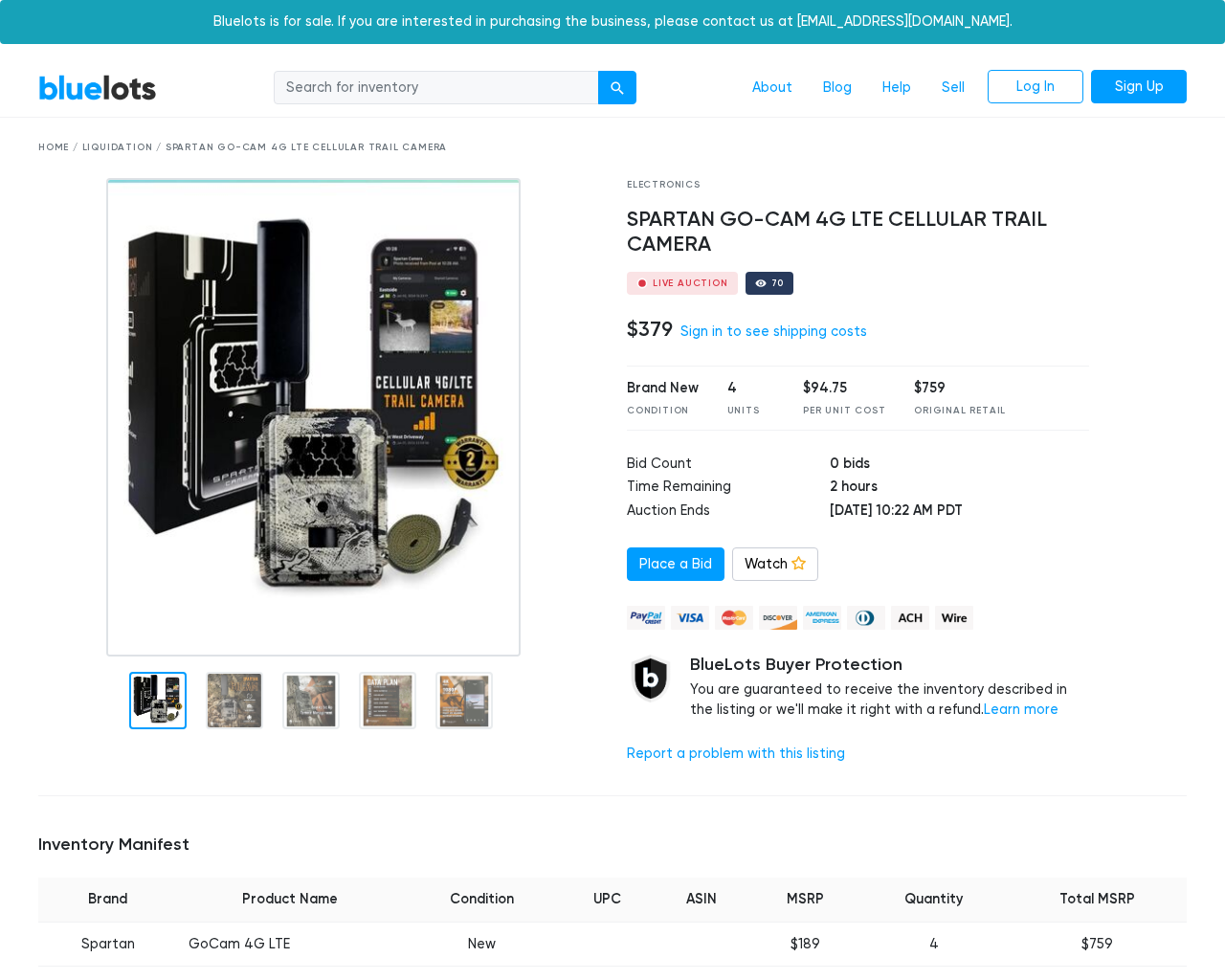
scroll to position [1427, 0]
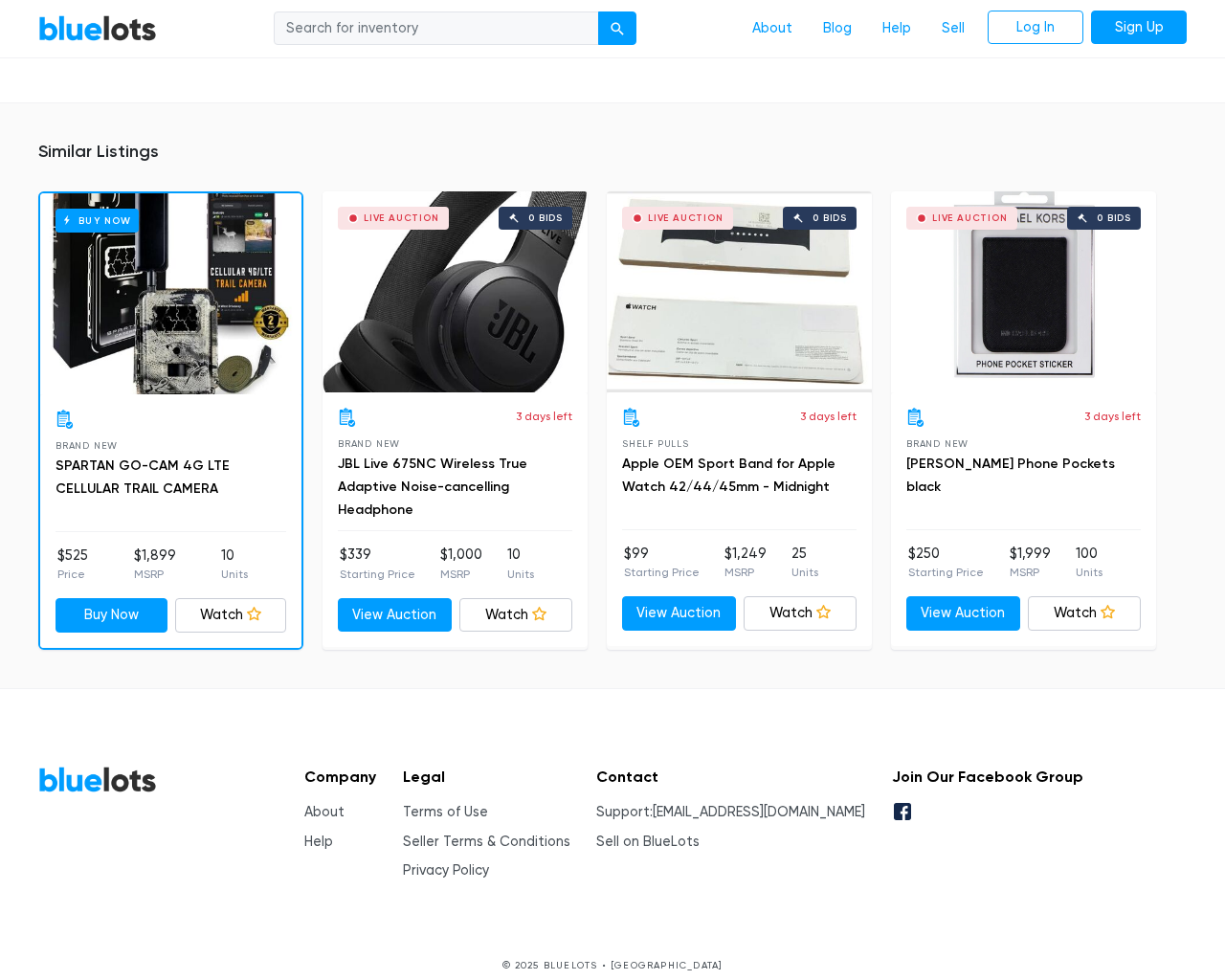
type input "the"
